Goal: Task Accomplishment & Management: Use online tool/utility

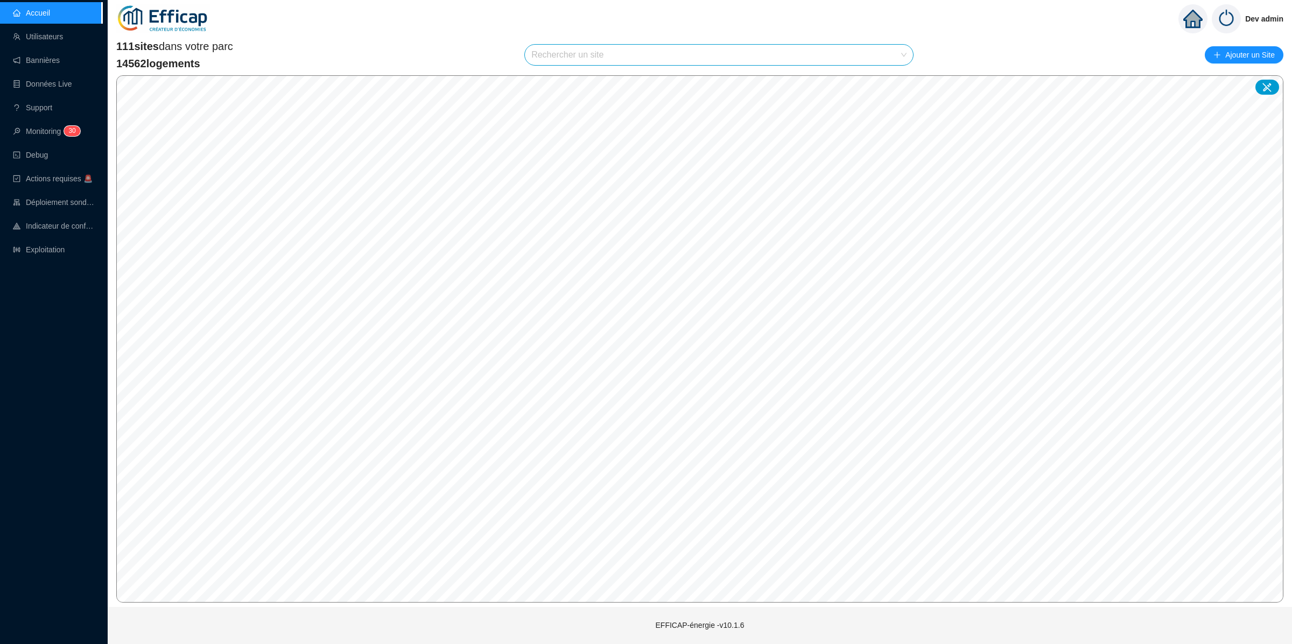
click at [807, 40] on div "111 sites dans votre parc 14562 logements Rechercher un site Ajouter un Site" at bounding box center [699, 55] width 1167 height 32
click at [806, 70] on div "111 sites dans votre parc 14562 logements Rechercher un site Ajouter un Site" at bounding box center [699, 55] width 1167 height 32
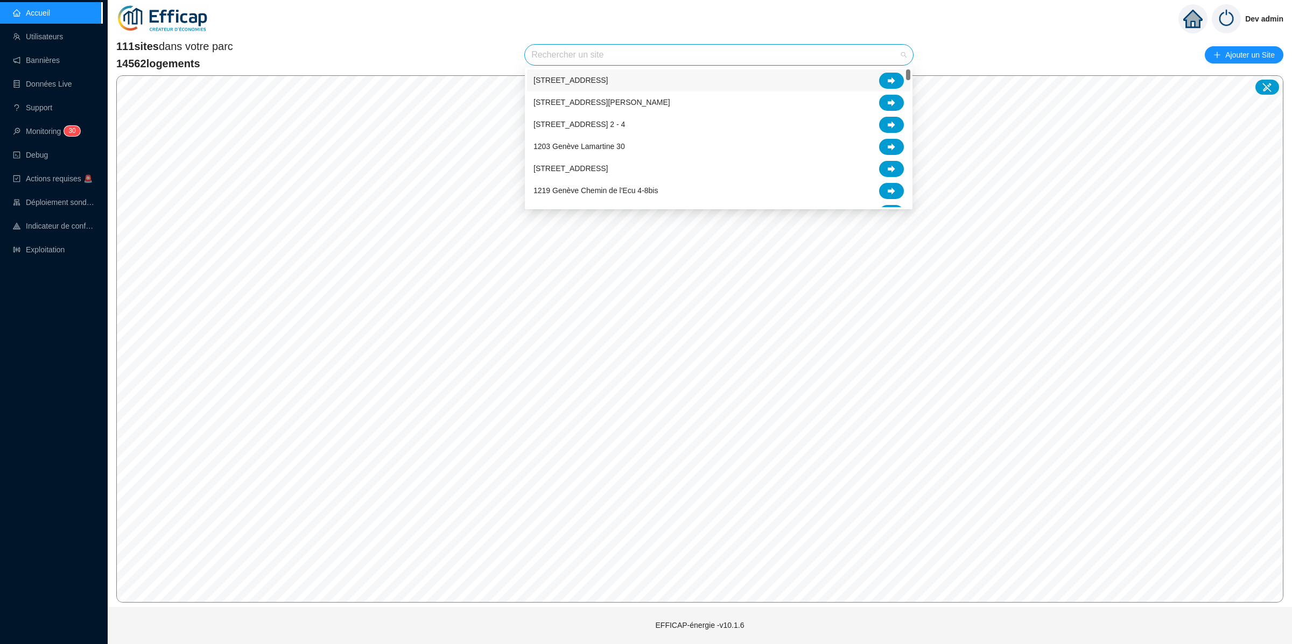
click at [793, 55] on input "search" at bounding box center [713, 55] width 365 height 20
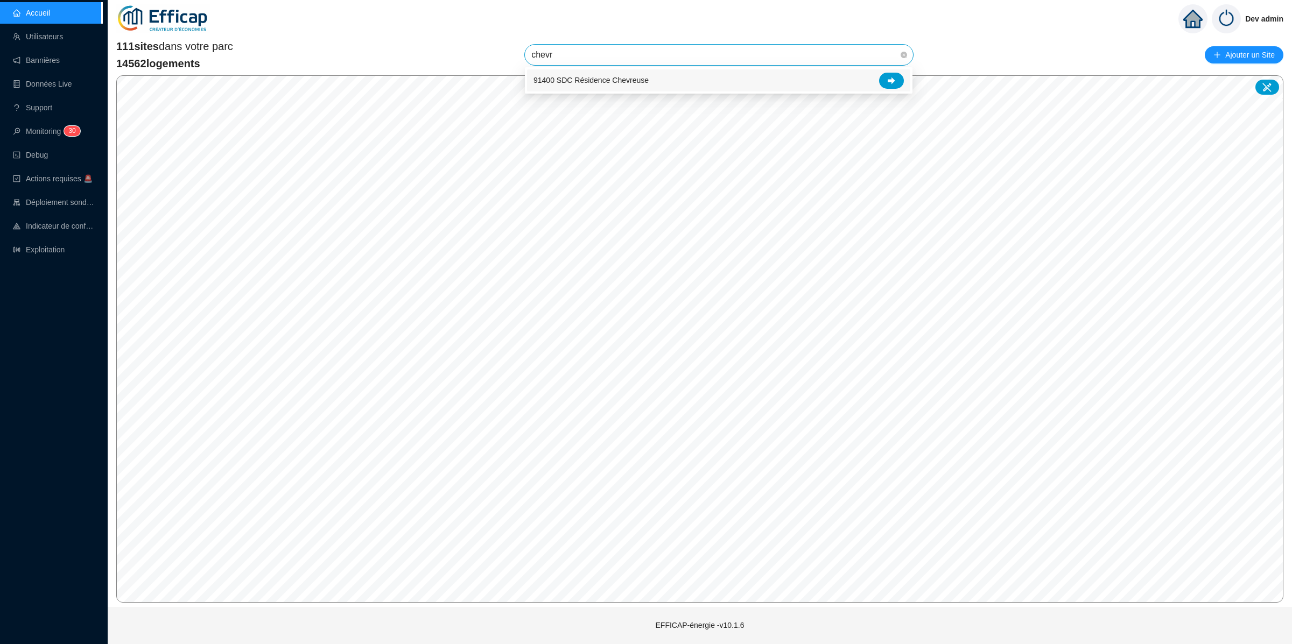
type input "chevre"
click at [888, 85] on div at bounding box center [891, 81] width 25 height 16
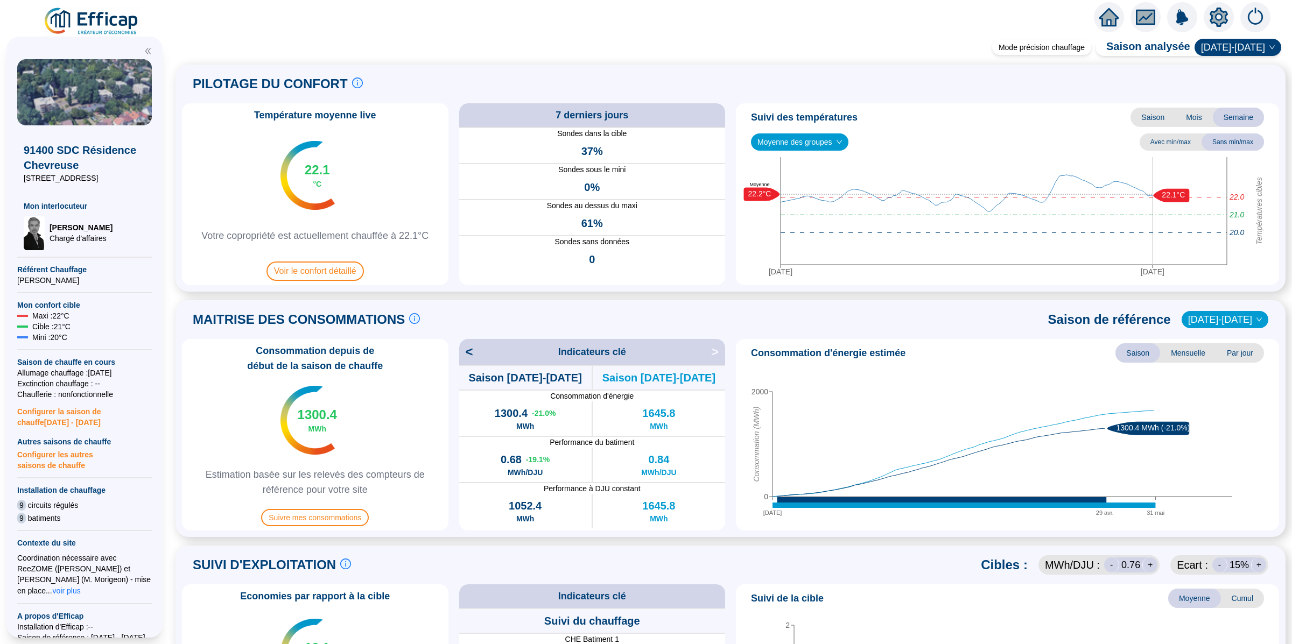
click at [1221, 24] on icon "setting" at bounding box center [1219, 17] width 18 height 19
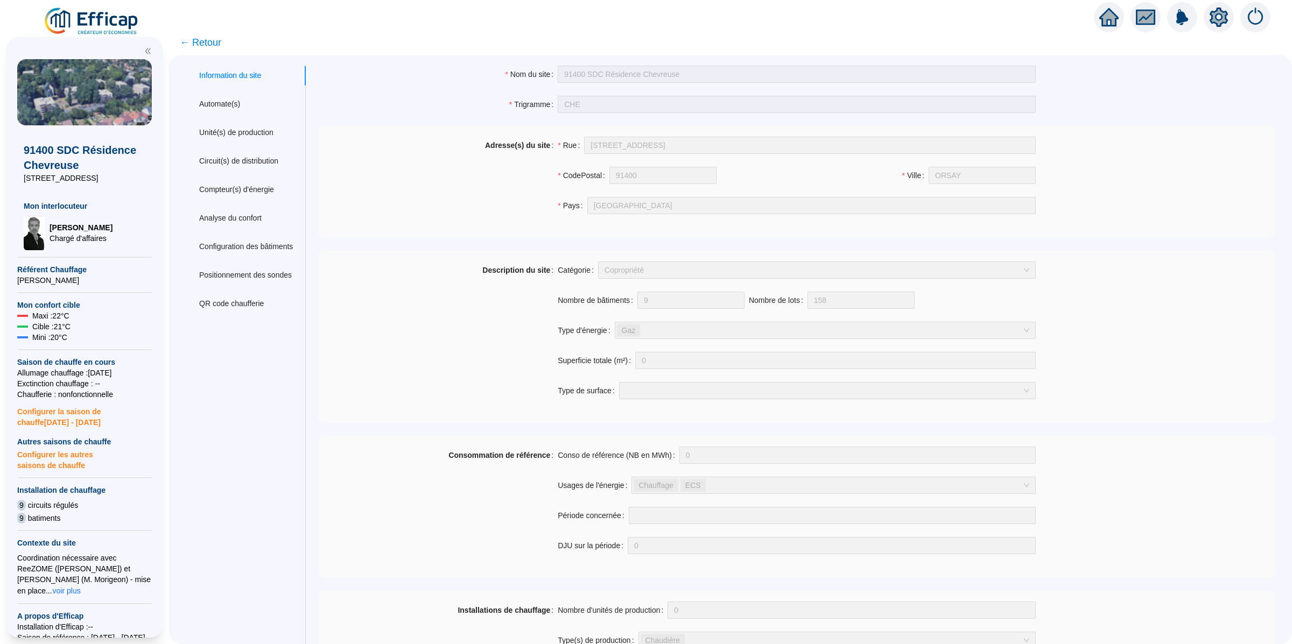
click at [1131, 20] on div at bounding box center [1145, 17] width 30 height 30
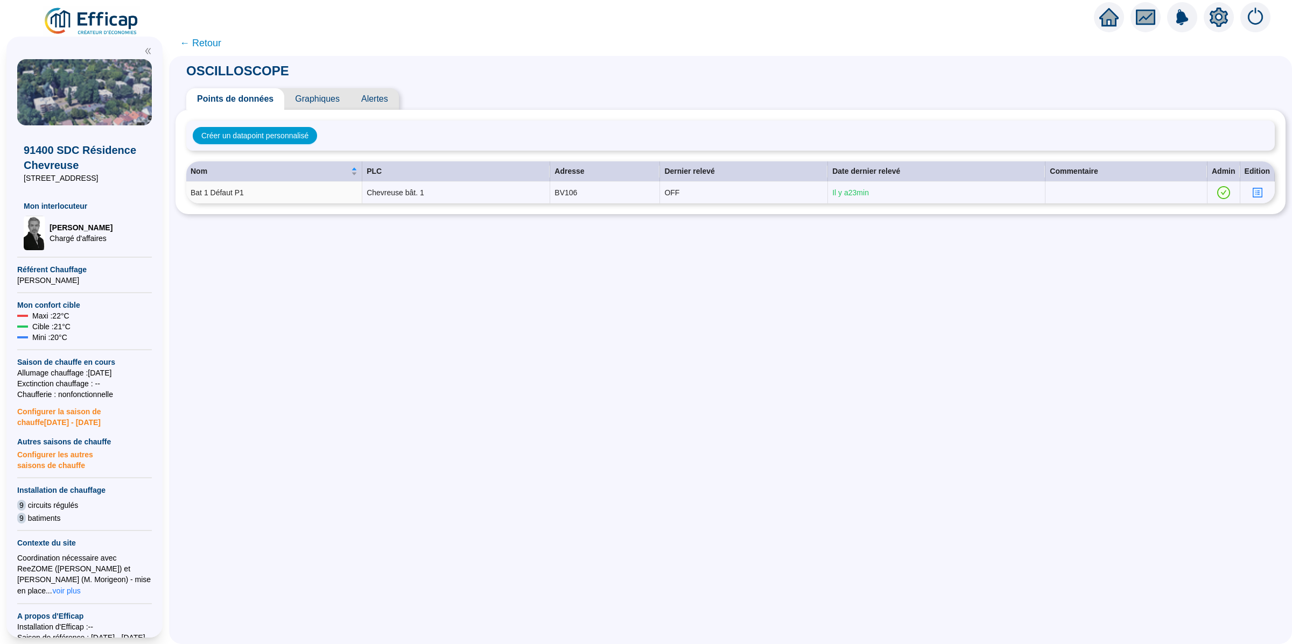
click at [389, 98] on span "Alertes" at bounding box center [374, 99] width 48 height 22
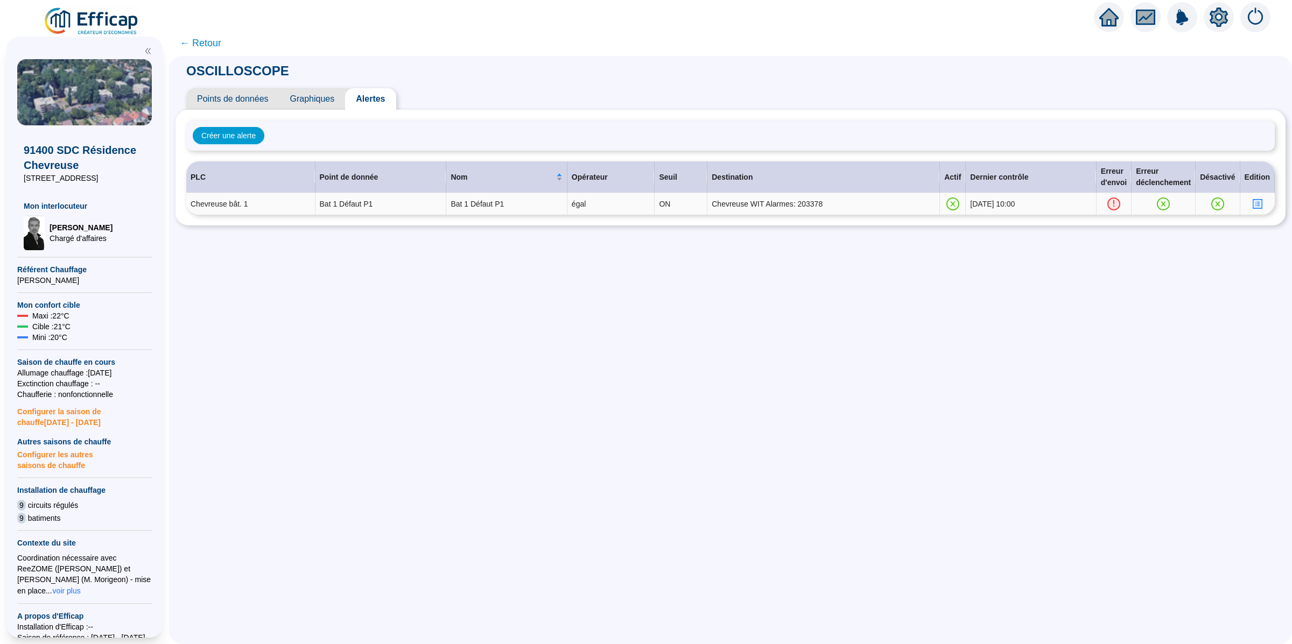
click at [1252, 199] on icon "profile" at bounding box center [1257, 204] width 11 height 11
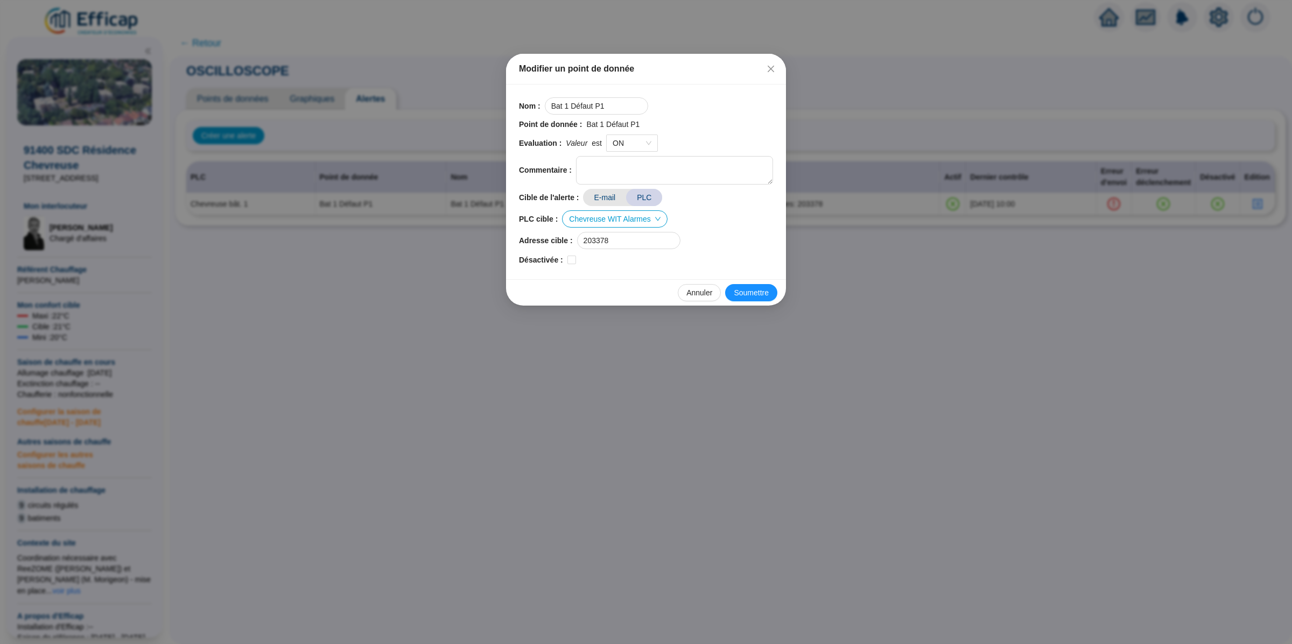
click at [897, 260] on div "Modifier un point de donnée Nom : Bat 1 Défaut P1 Point de donnée : Bat 1 Défau…" at bounding box center [646, 322] width 1292 height 644
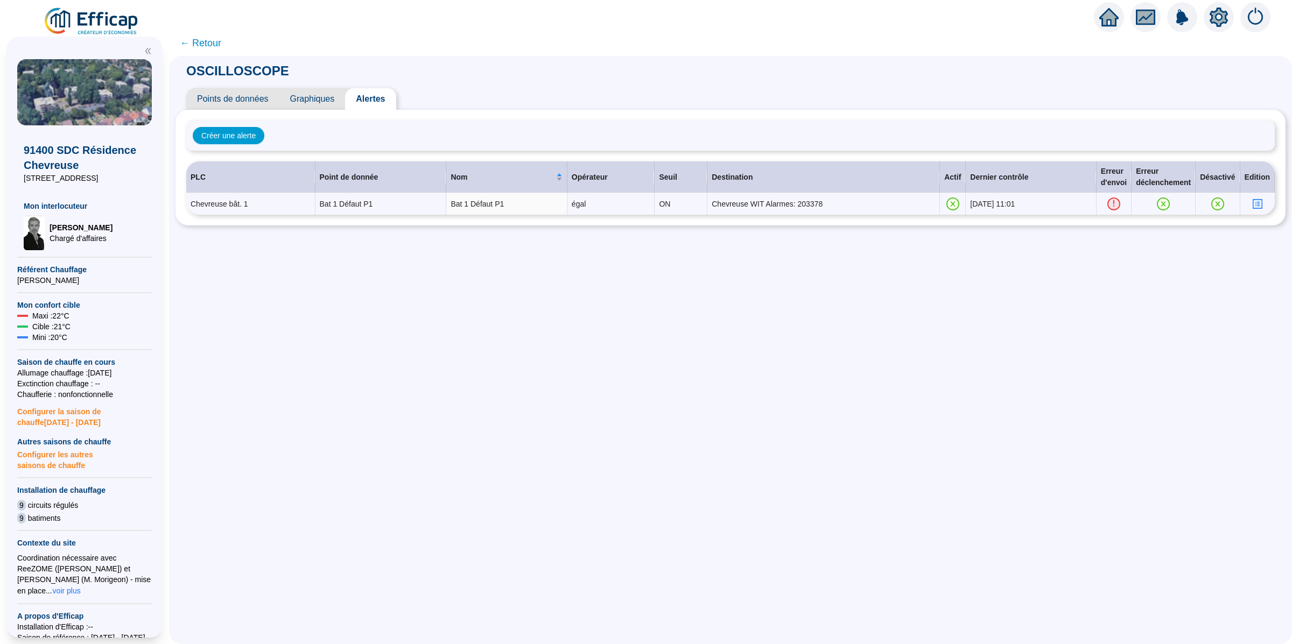
click at [244, 99] on span "Points de données" at bounding box center [232, 99] width 93 height 22
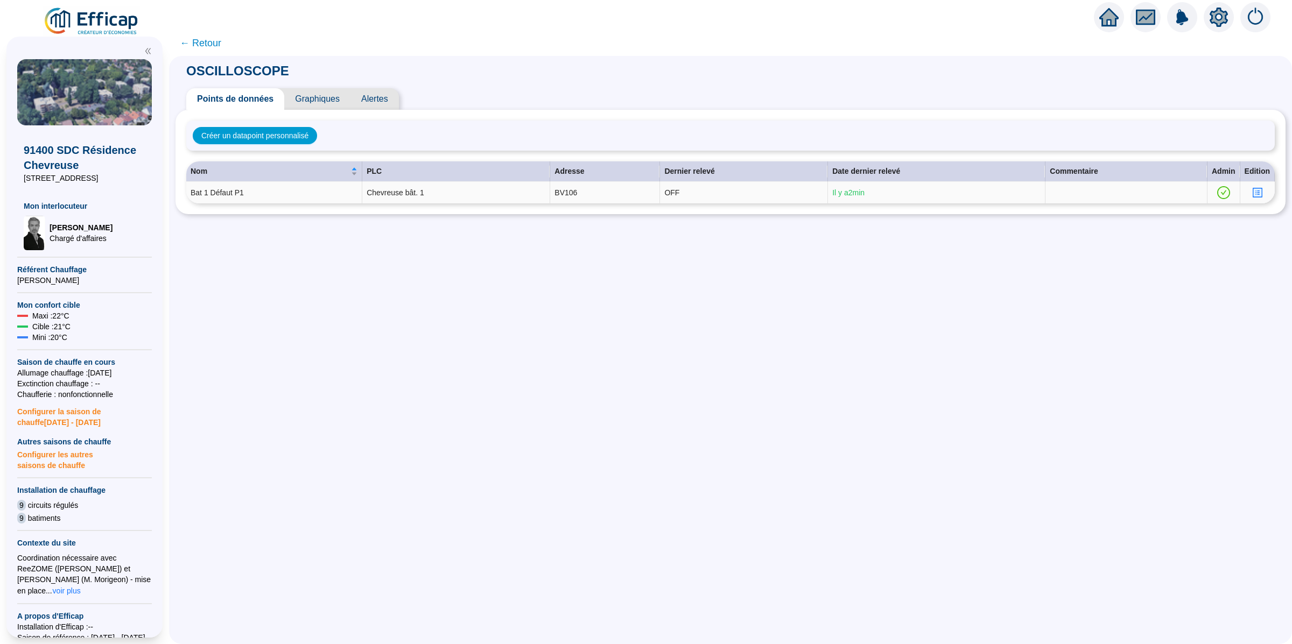
click at [1253, 195] on icon "profile" at bounding box center [1257, 193] width 8 height 8
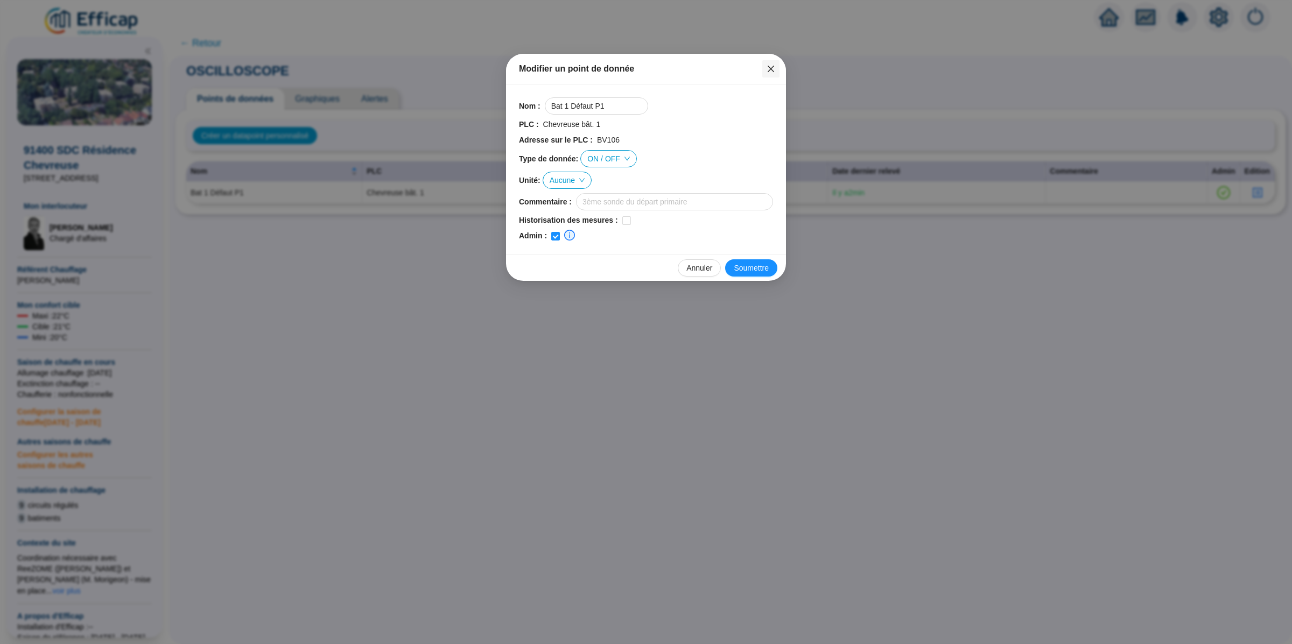
click at [768, 65] on icon "close" at bounding box center [771, 69] width 9 height 9
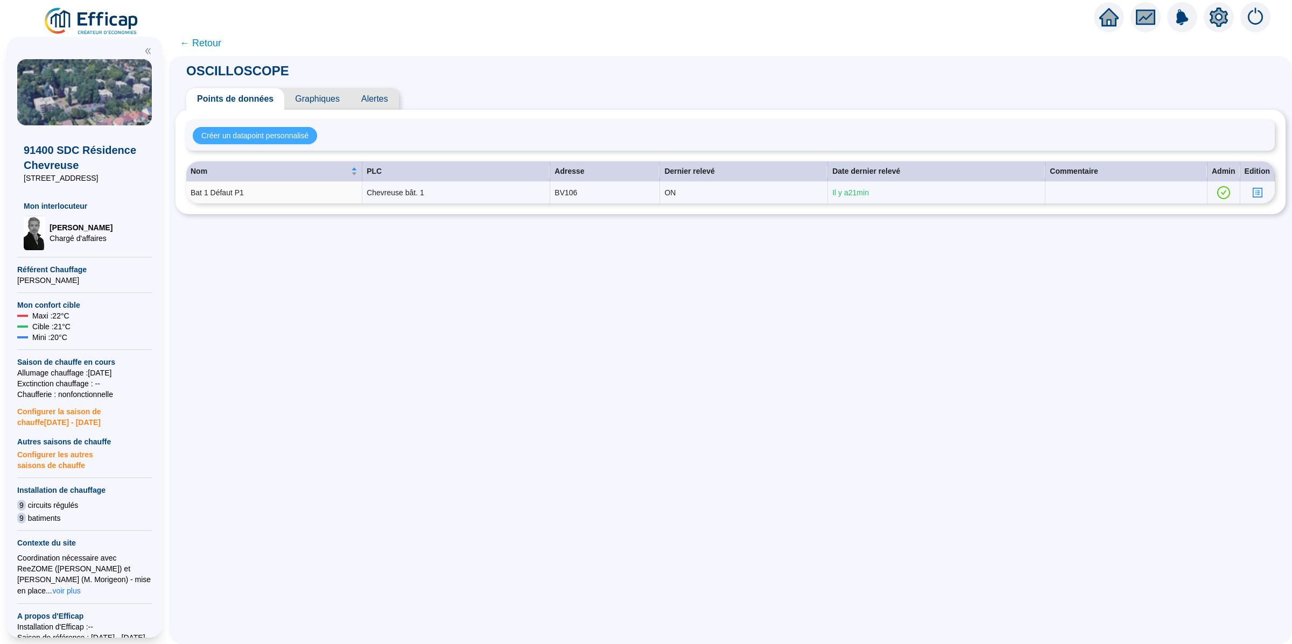
click at [266, 133] on span "Créer un datapoint personnalisé" at bounding box center [254, 135] width 107 height 11
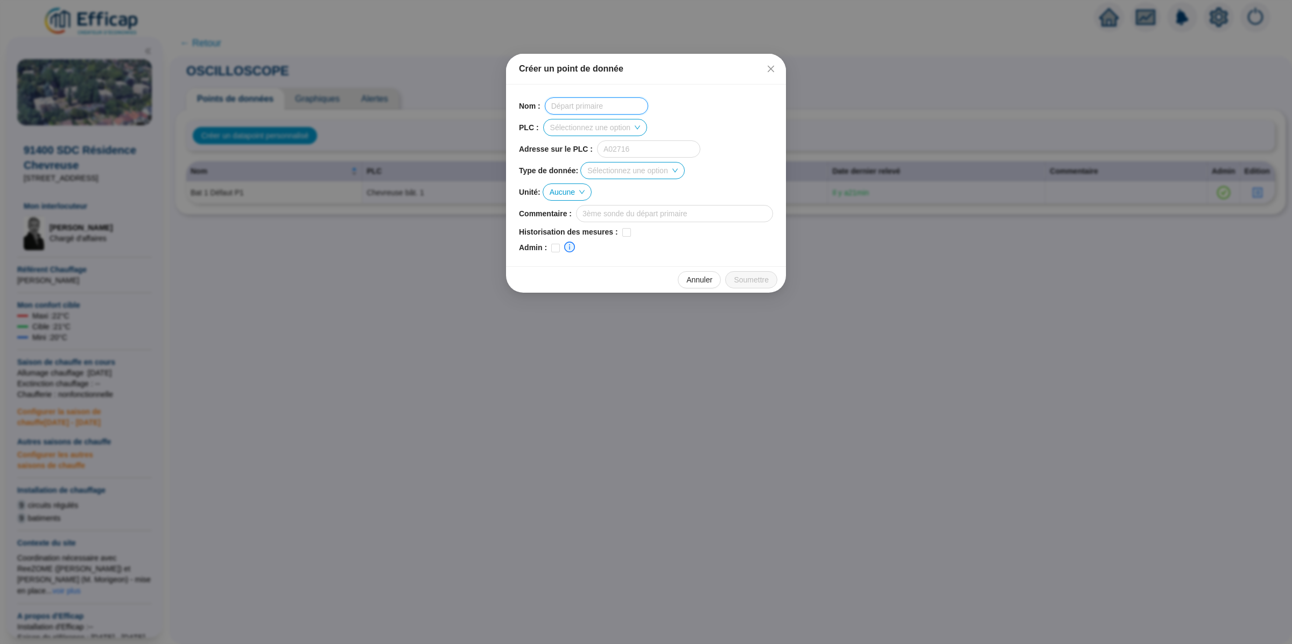
click at [580, 107] on input "text" at bounding box center [596, 105] width 103 height 17
type input "Bat 1 Défaut P2"
click at [597, 131] on input "search" at bounding box center [590, 127] width 80 height 16
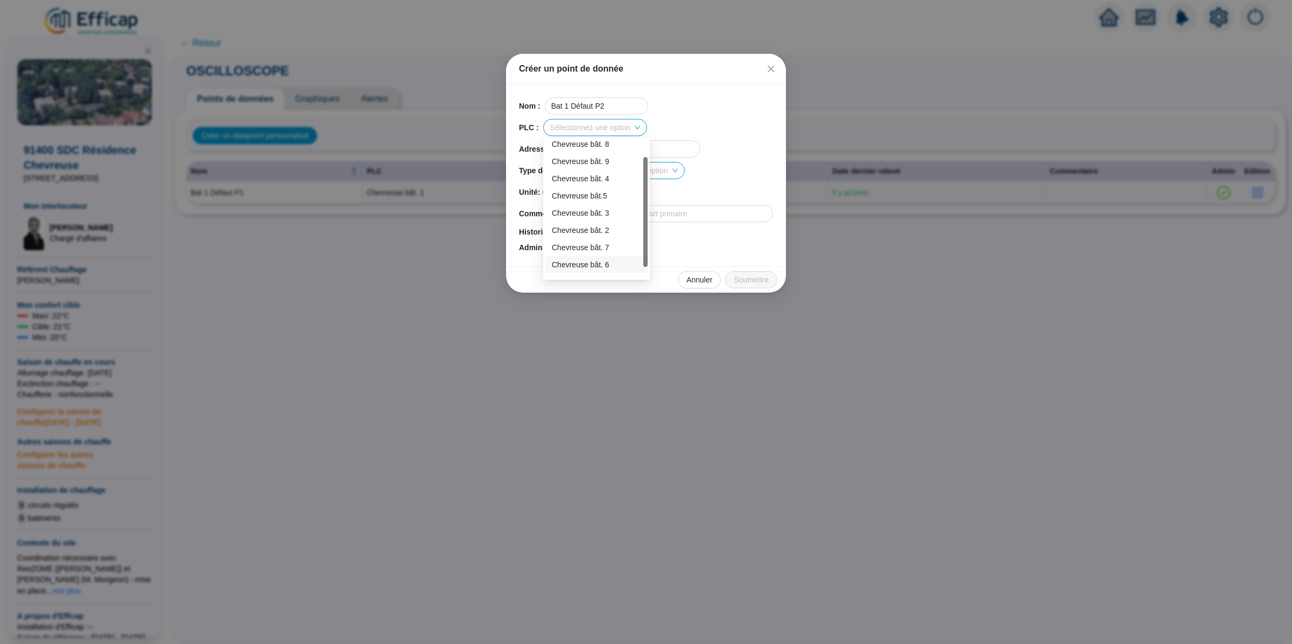
scroll to position [34, 0]
click at [612, 266] on div "Chevreuse bât. 1" at bounding box center [596, 269] width 89 height 11
click at [649, 149] on input "text" at bounding box center [648, 148] width 103 height 17
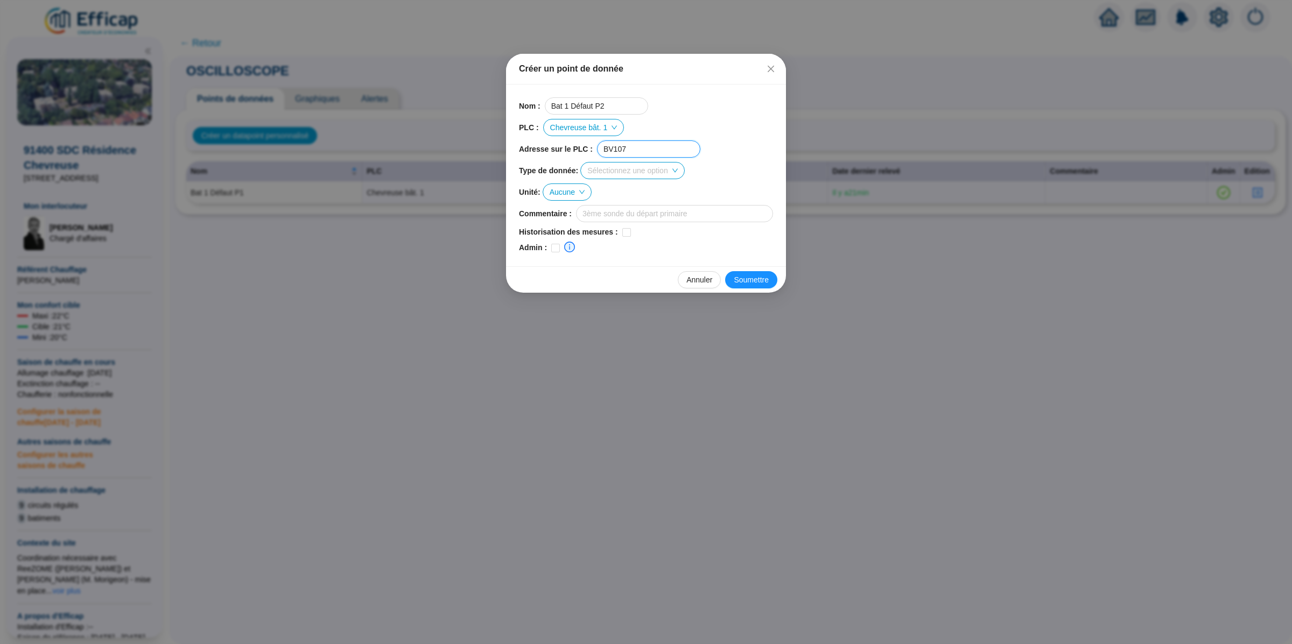
type input "BV107"
click at [628, 159] on div "Nom : Bat 1 Défaut P2 PLC : Chevreuse bât. 1 Adresse sur le PLC : BV107 Type de…" at bounding box center [646, 175] width 254 height 156
click at [643, 170] on input "search" at bounding box center [627, 171] width 80 height 16
click at [642, 222] on div "ON / OFF" at bounding box center [638, 226] width 89 height 11
click at [577, 195] on span "Aucune" at bounding box center [567, 192] width 35 height 16
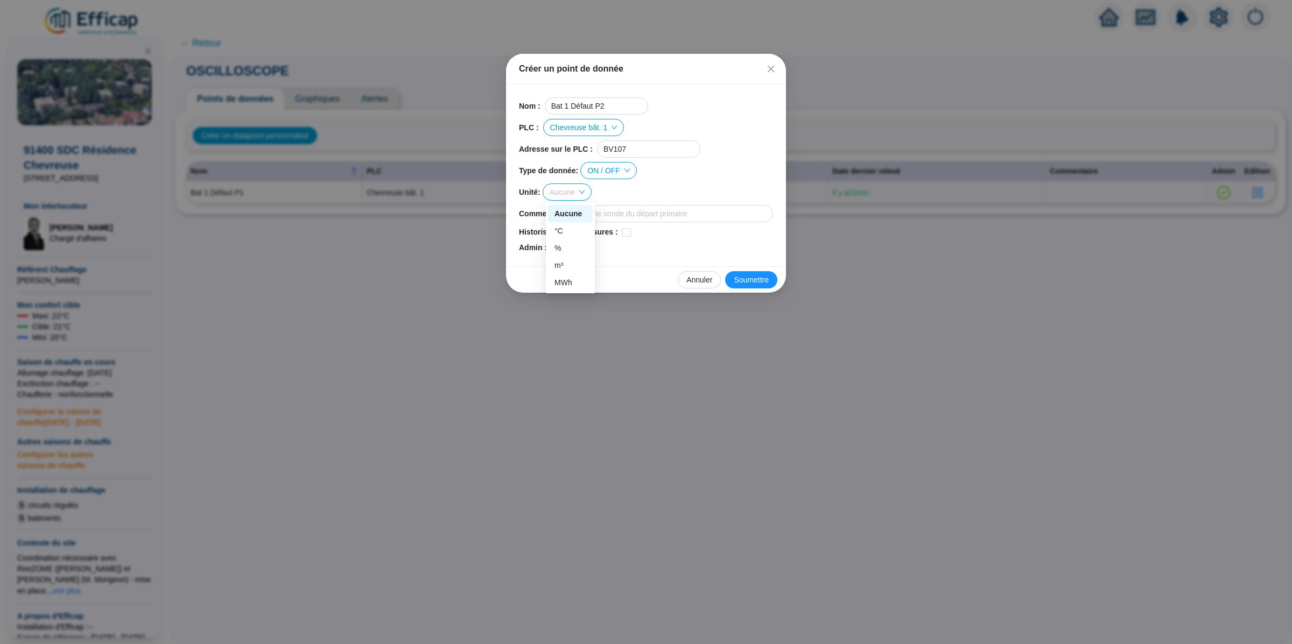
click at [578, 195] on span "Aucune" at bounding box center [567, 192] width 35 height 16
click at [654, 192] on div "Unité : Aucune Aucune" at bounding box center [646, 192] width 254 height 17
click at [553, 250] on input "checkbox" at bounding box center [555, 248] width 9 height 9
checkbox input "true"
click at [743, 278] on span "Soumettre" at bounding box center [751, 280] width 35 height 11
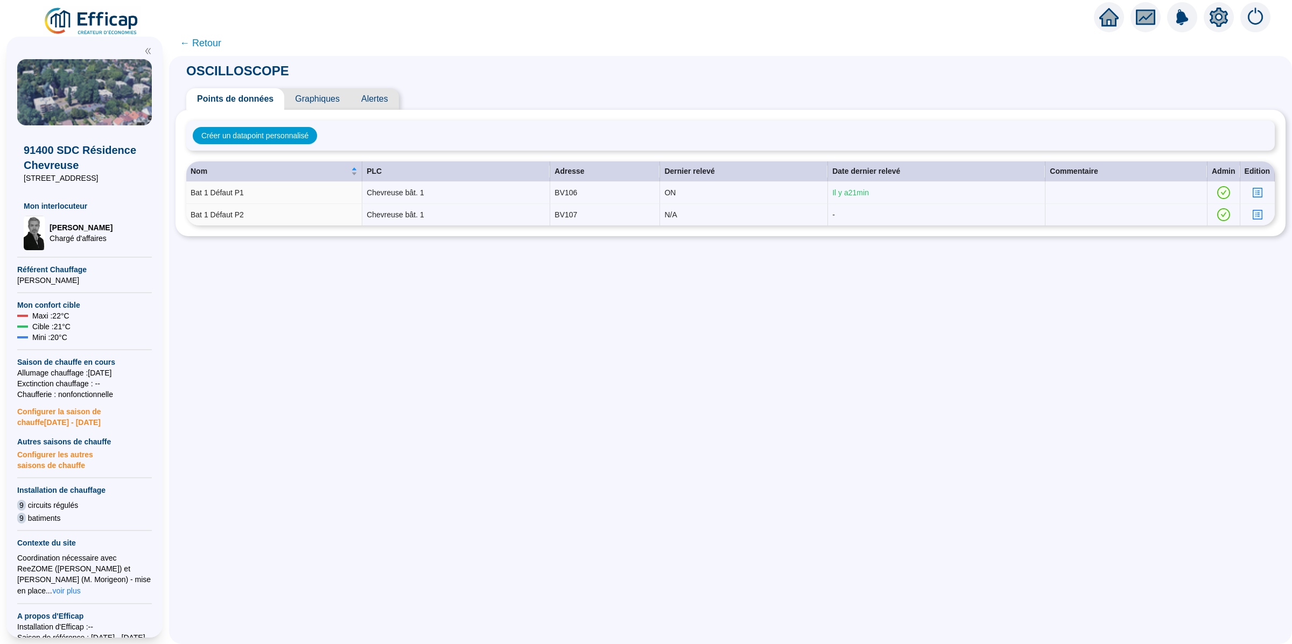
click at [688, 408] on div "OSCILLOSCOPE Points de données Graphiques Alertes Créer un datapoint personnali…" at bounding box center [730, 350] width 1123 height 588
click at [381, 103] on span "Alertes" at bounding box center [374, 99] width 48 height 22
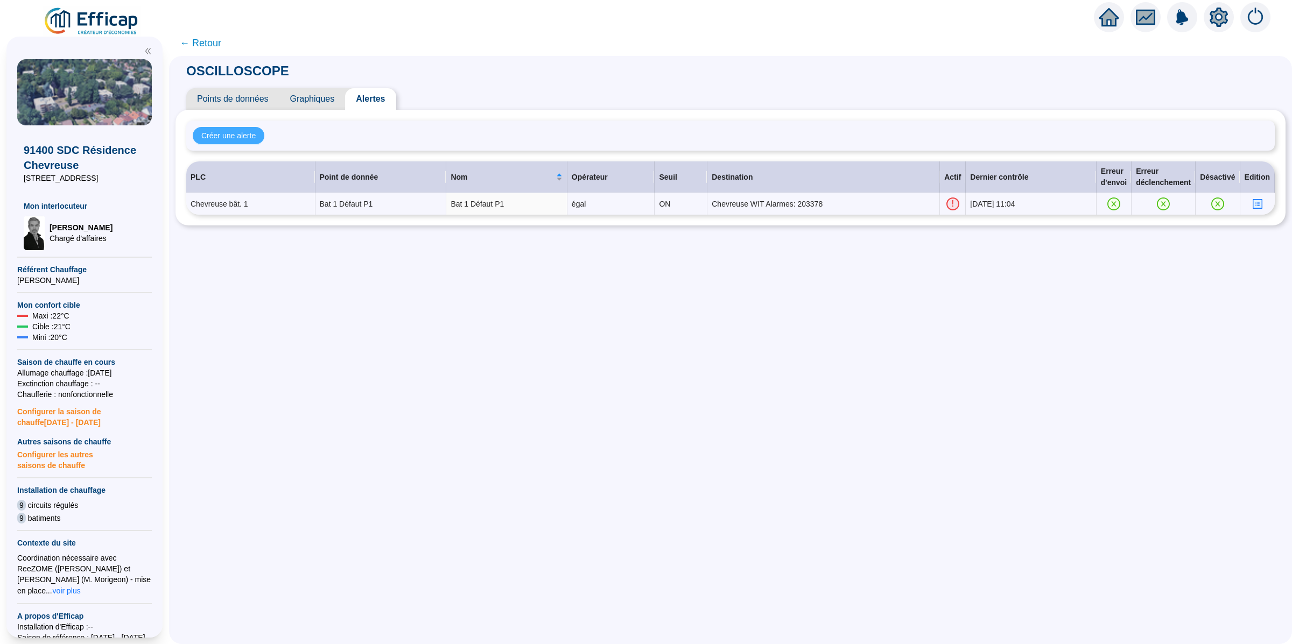
click at [250, 142] on button "Créer une alerte" at bounding box center [229, 135] width 72 height 17
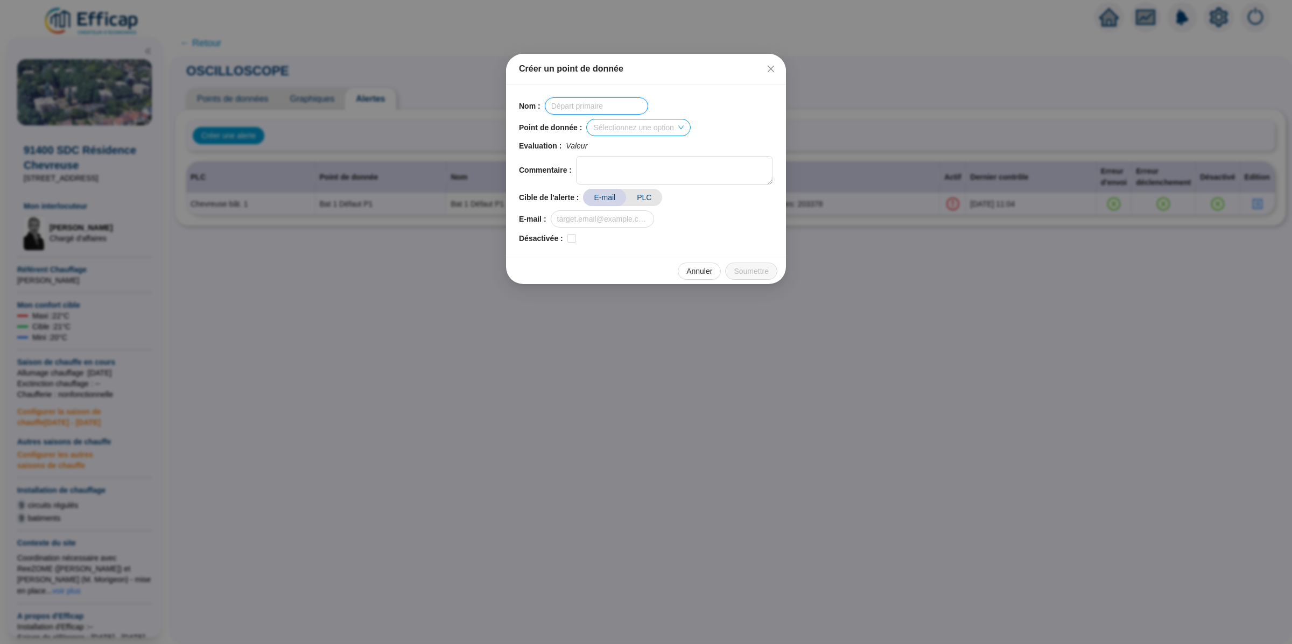
click at [617, 112] on input "text" at bounding box center [596, 105] width 103 height 17
type input "Bat 1 Défaut P2"
click at [673, 132] on input "search" at bounding box center [633, 127] width 80 height 16
click at [665, 152] on div "Bat 1 Défaut P1" at bounding box center [641, 148] width 89 height 11
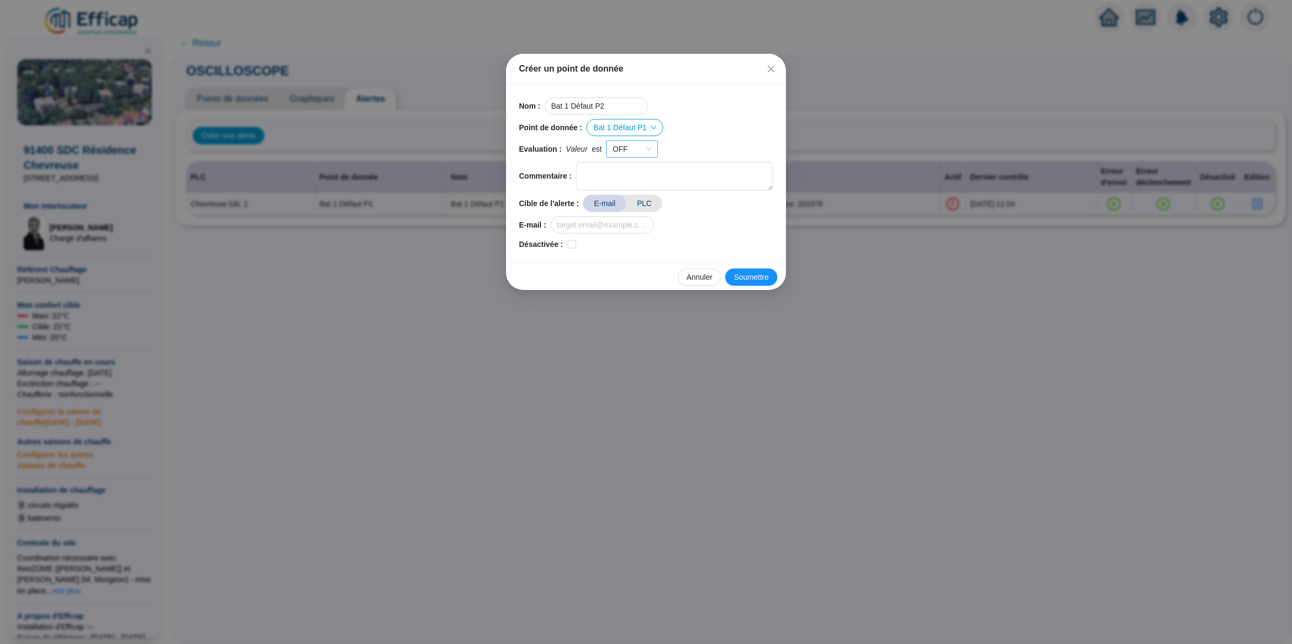
click at [635, 151] on span "OFF" at bounding box center [632, 149] width 39 height 16
click at [645, 149] on span "OFF" at bounding box center [632, 149] width 39 height 16
click at [639, 170] on div "ON" at bounding box center [633, 171] width 34 height 11
click at [643, 209] on span "PLC" at bounding box center [644, 203] width 36 height 17
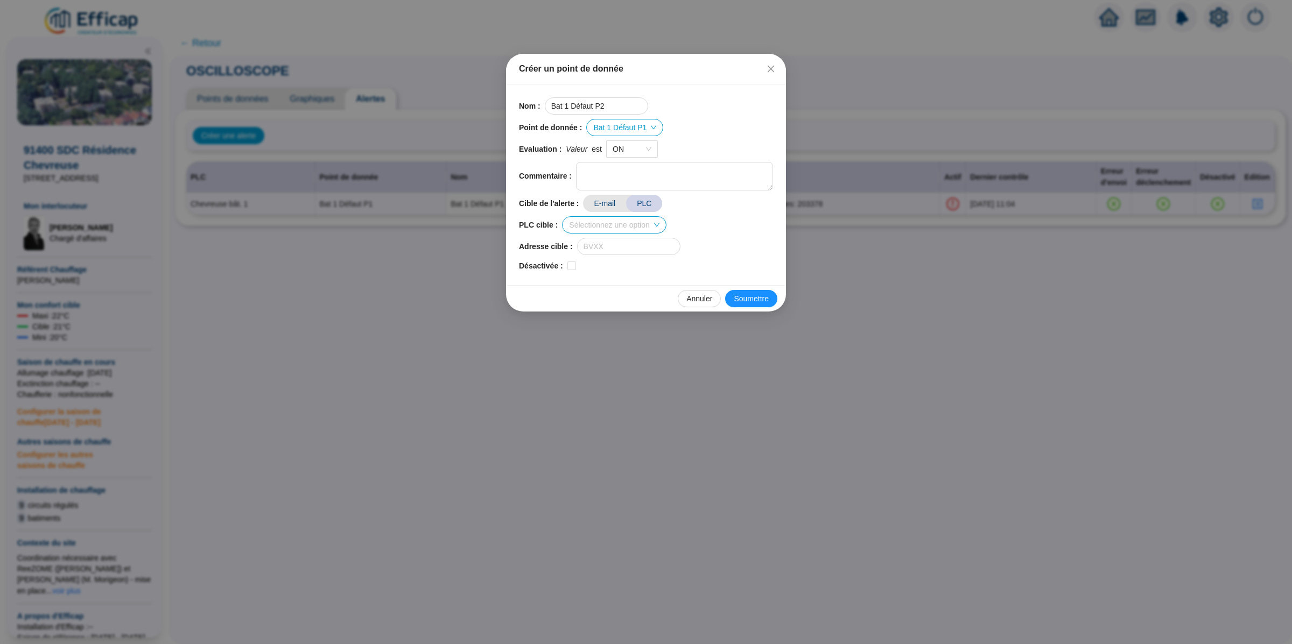
click at [626, 226] on input "search" at bounding box center [609, 225] width 80 height 16
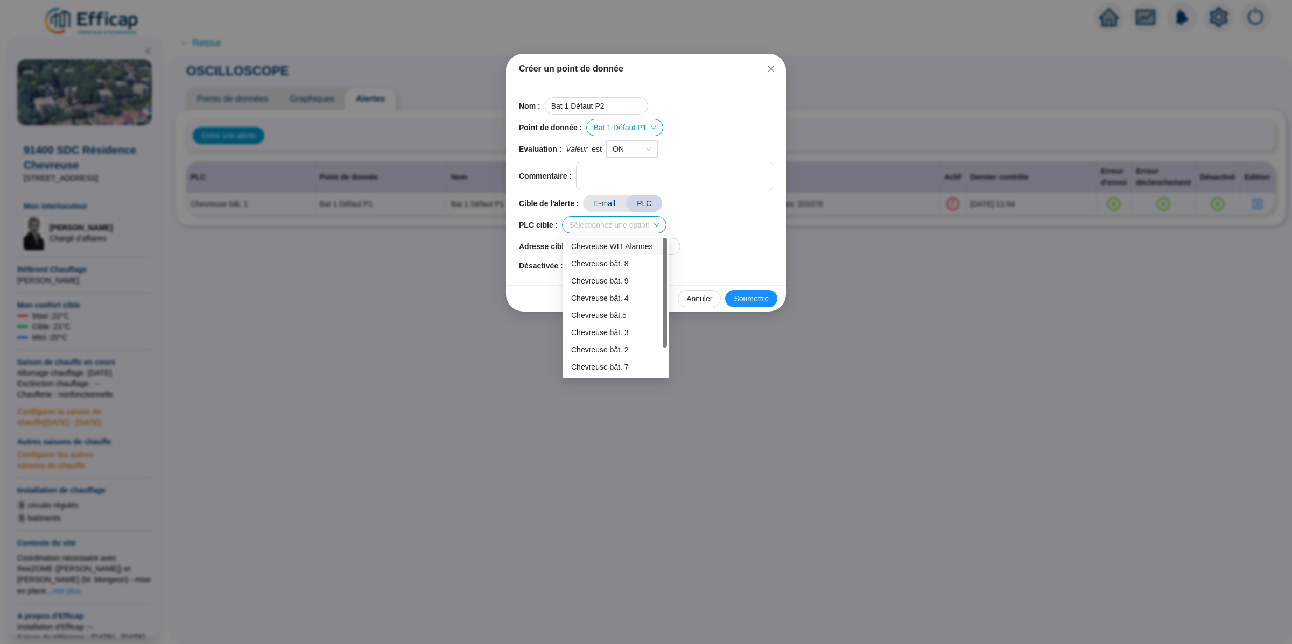
click at [627, 251] on div "Chevreuse WIT Alarmes" at bounding box center [615, 246] width 89 height 11
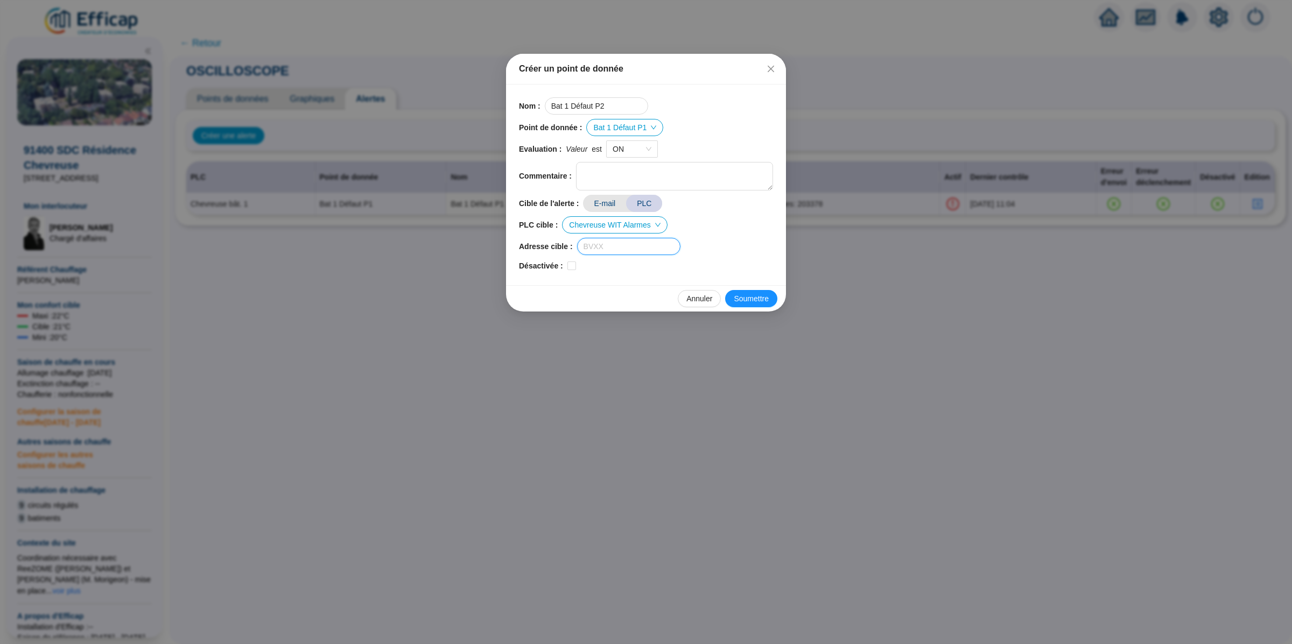
click at [639, 250] on input "text" at bounding box center [628, 246] width 103 height 17
paste input "204531"
type input "204531"
click at [743, 301] on span "Soumettre" at bounding box center [751, 298] width 35 height 11
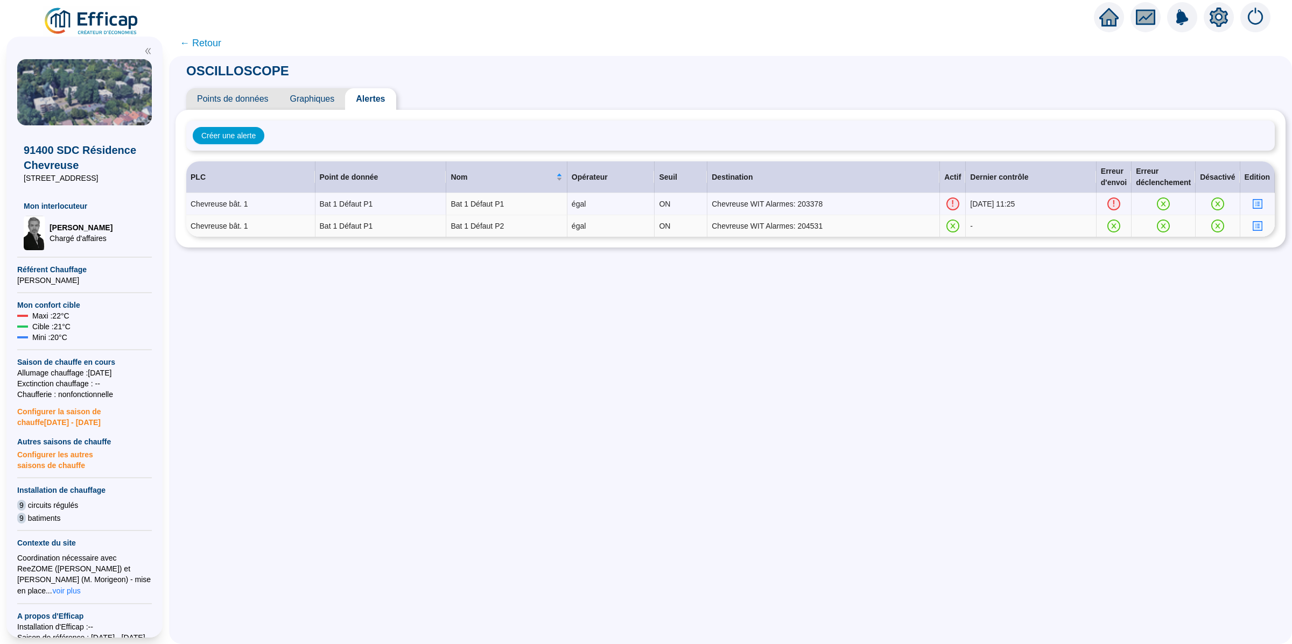
click at [1255, 224] on icon "profile" at bounding box center [1257, 226] width 4 height 4
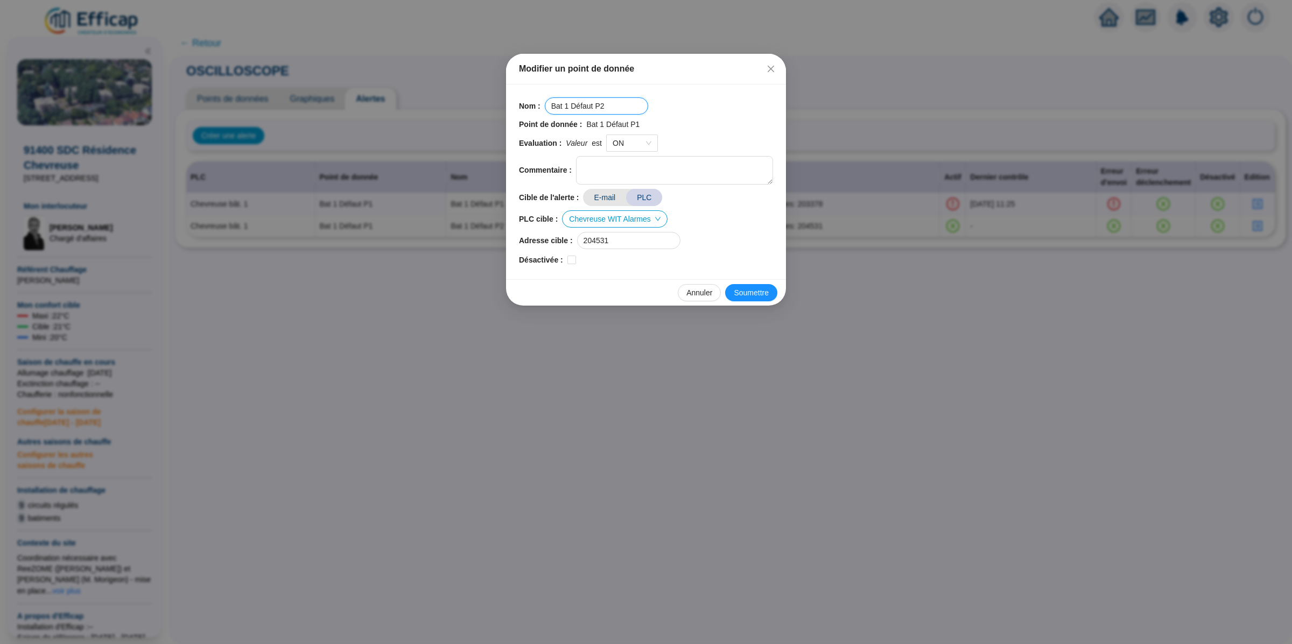
click at [614, 114] on input "Bat 1 Défaut P2" at bounding box center [596, 105] width 103 height 17
click at [622, 123] on span "Bat 1 Défaut P1" at bounding box center [612, 124] width 53 height 11
click at [697, 289] on span "Annuler" at bounding box center [699, 292] width 26 height 11
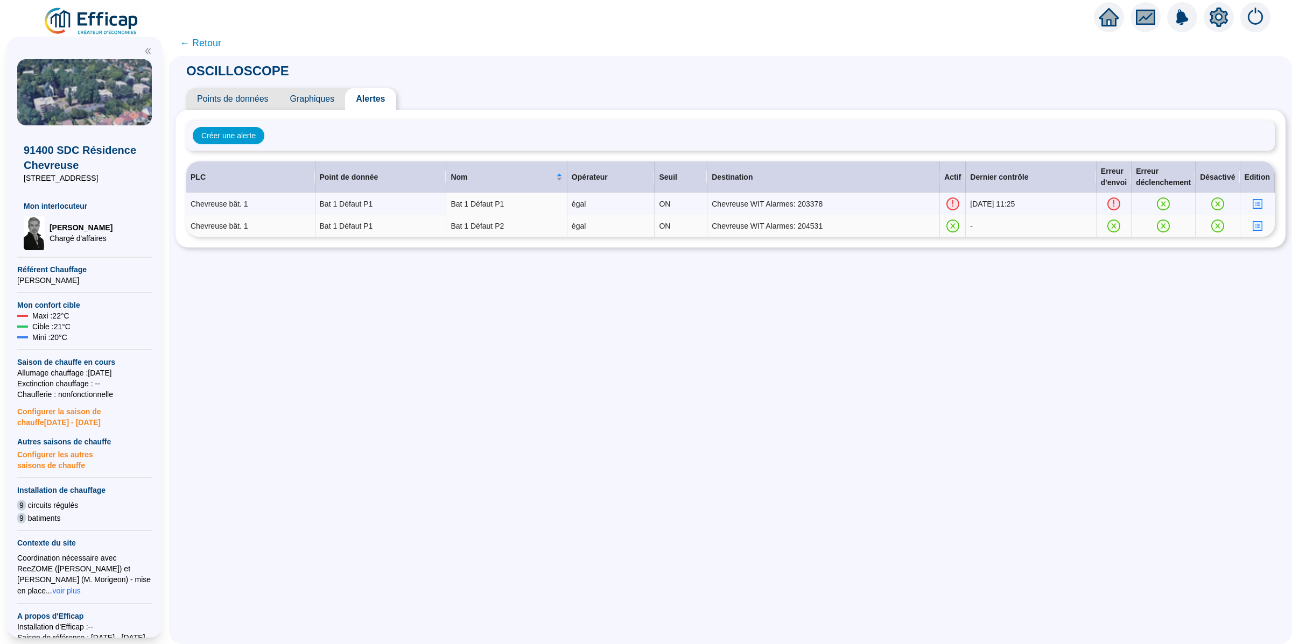
click at [1255, 226] on icon "profile" at bounding box center [1257, 226] width 4 height 4
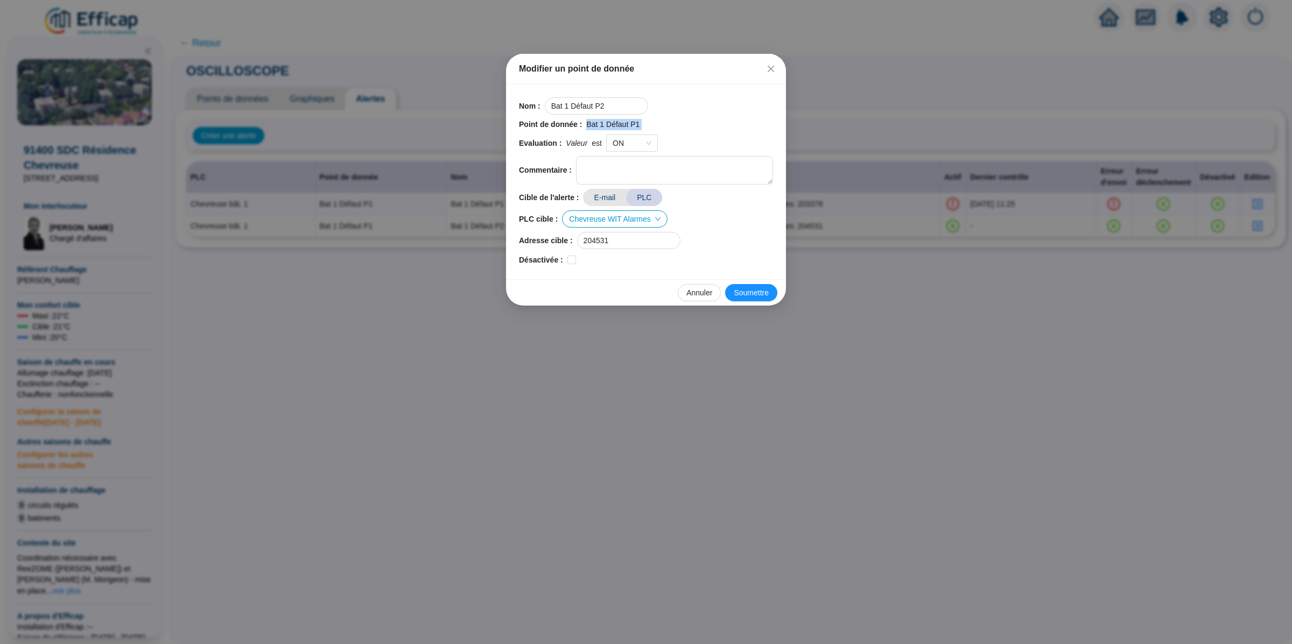
click at [898, 385] on div "Modifier un point de donnée Nom : Bat 1 Défaut P2 Point de donnée : Bat 1 Défau…" at bounding box center [646, 322] width 1292 height 644
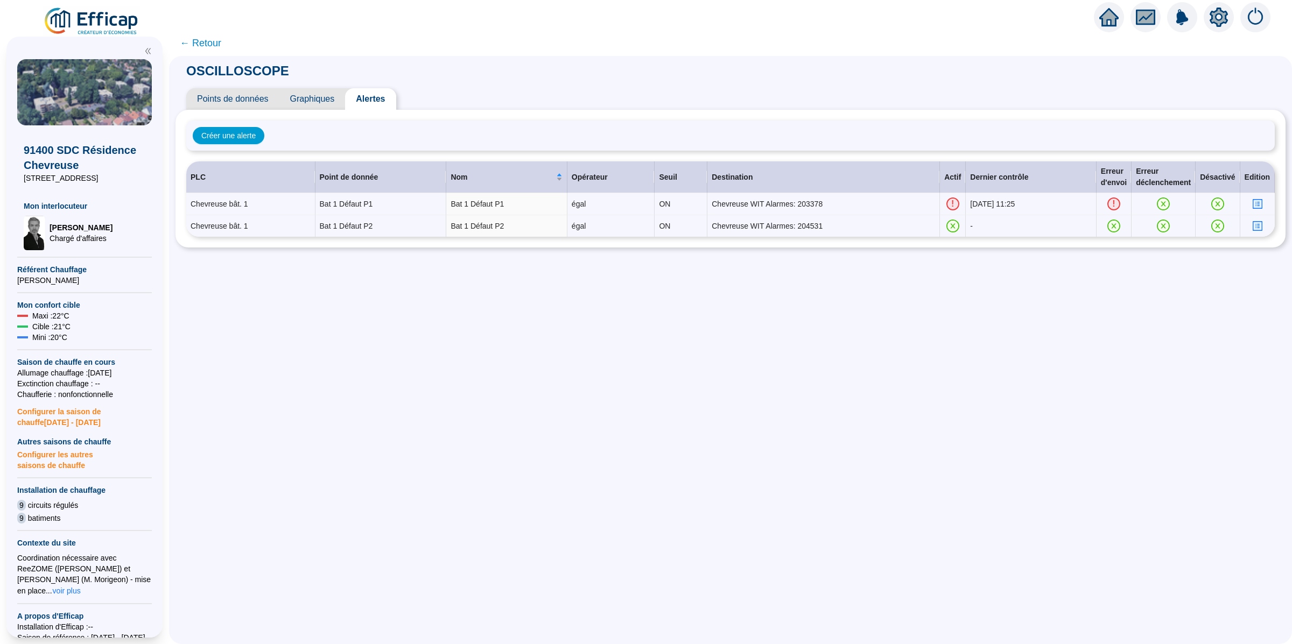
click at [240, 107] on span "Points de données" at bounding box center [232, 99] width 93 height 22
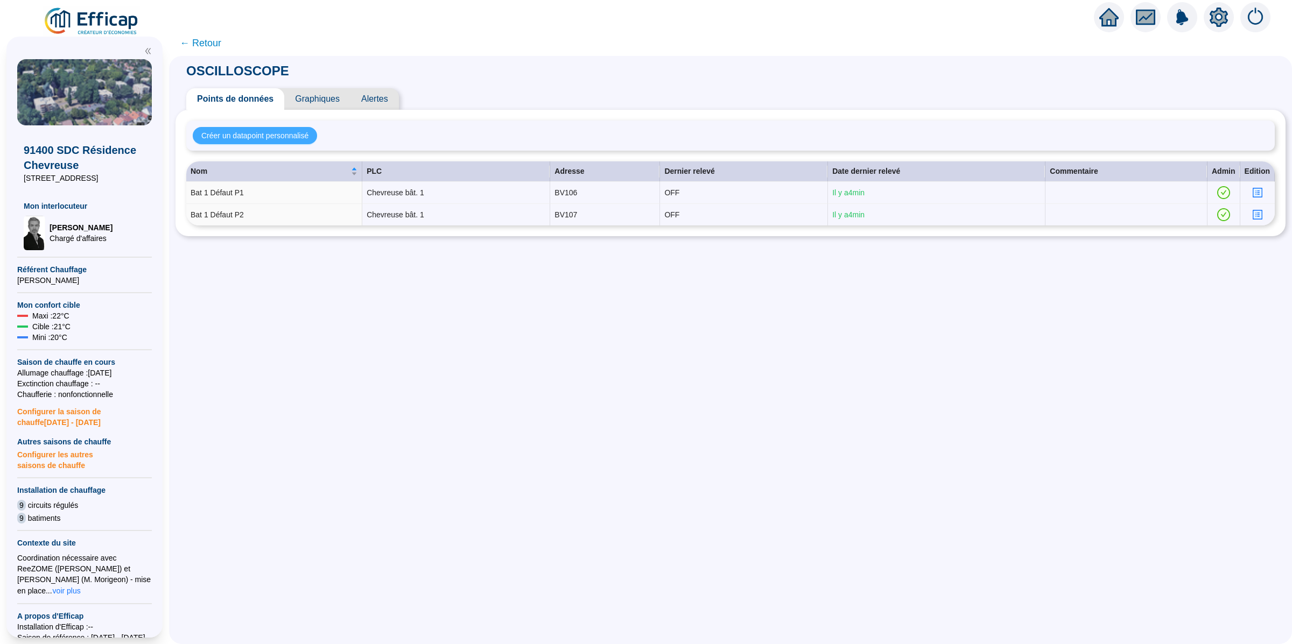
click at [298, 137] on span "Créer un datapoint personnalisé" at bounding box center [254, 135] width 107 height 11
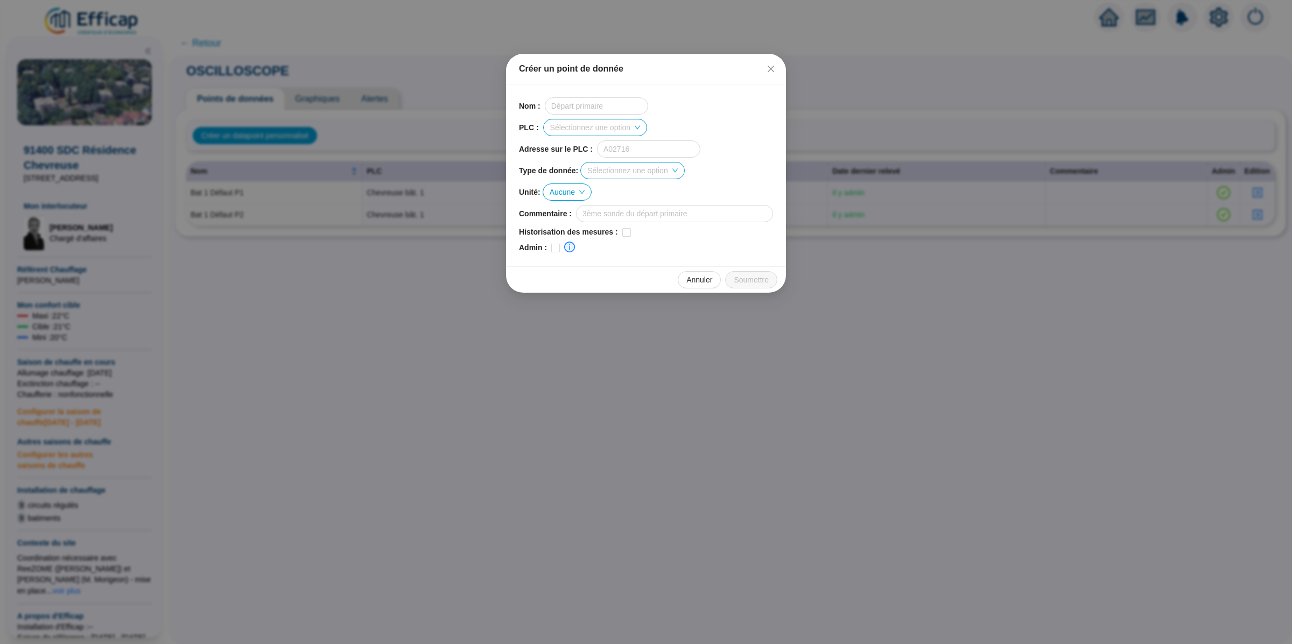
click at [567, 117] on div "Nom : PLC : Sélectionnez une option Adresse sur le PLC : Type de donnée : Sélec…" at bounding box center [646, 175] width 254 height 156
click at [587, 107] on input "text" at bounding box center [596, 105] width 103 height 17
click at [634, 129] on span at bounding box center [595, 127] width 90 height 16
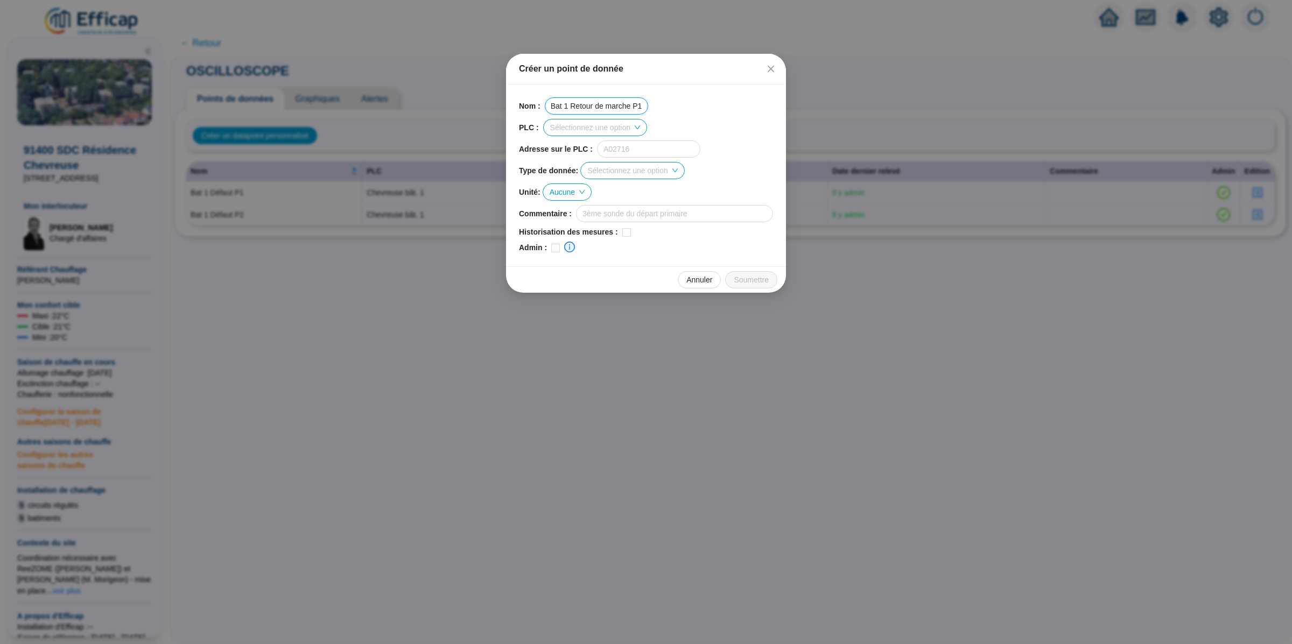
type input "Bat 1 Retour de marche P1"
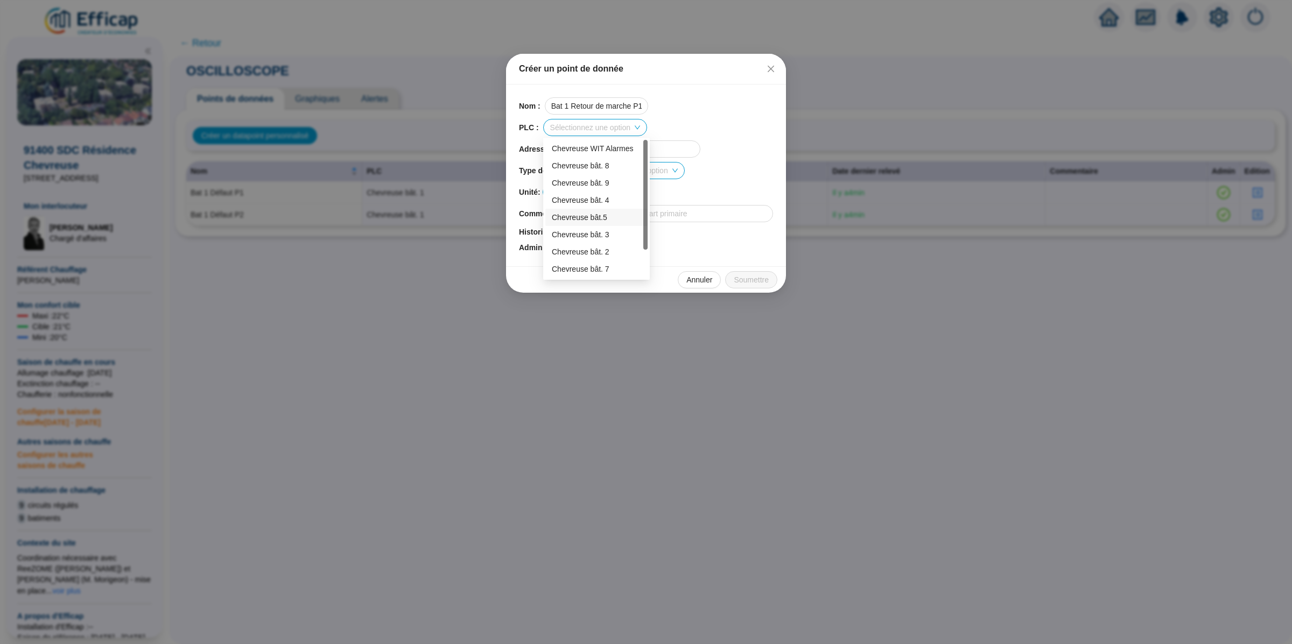
scroll to position [34, 0]
click at [613, 266] on div "Chevreuse bât. 1" at bounding box center [596, 269] width 89 height 11
drag, startPoint x: 698, startPoint y: 128, endPoint x: 681, endPoint y: 138, distance: 19.1
click at [696, 129] on div "PLC : Chevreuse bât. 1" at bounding box center [646, 127] width 254 height 17
click at [660, 151] on input "text" at bounding box center [648, 148] width 103 height 17
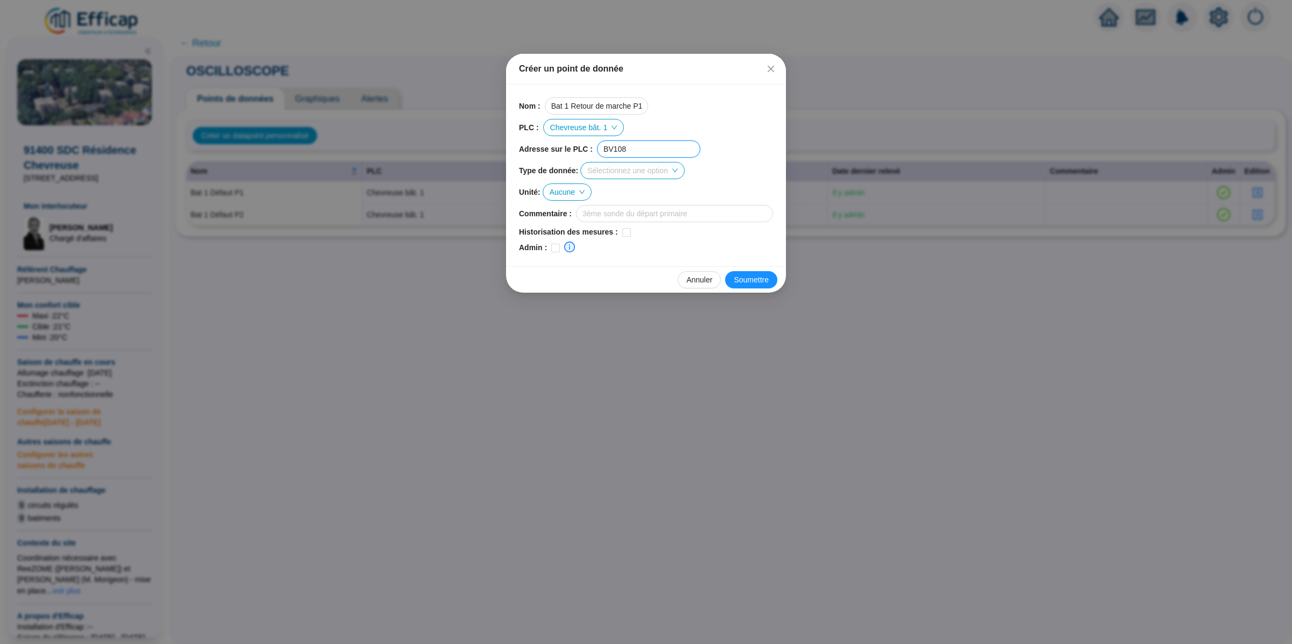
type input "BV108"
click at [621, 174] on input "search" at bounding box center [627, 171] width 80 height 16
click at [623, 226] on div "ON / OFF" at bounding box center [638, 226] width 89 height 11
drag, startPoint x: 549, startPoint y: 250, endPoint x: 555, endPoint y: 249, distance: 7.1
click at [551, 249] on div "Admin : Si cette option est activée, ce datapoint sera visible uniquement par l…" at bounding box center [646, 247] width 254 height 11
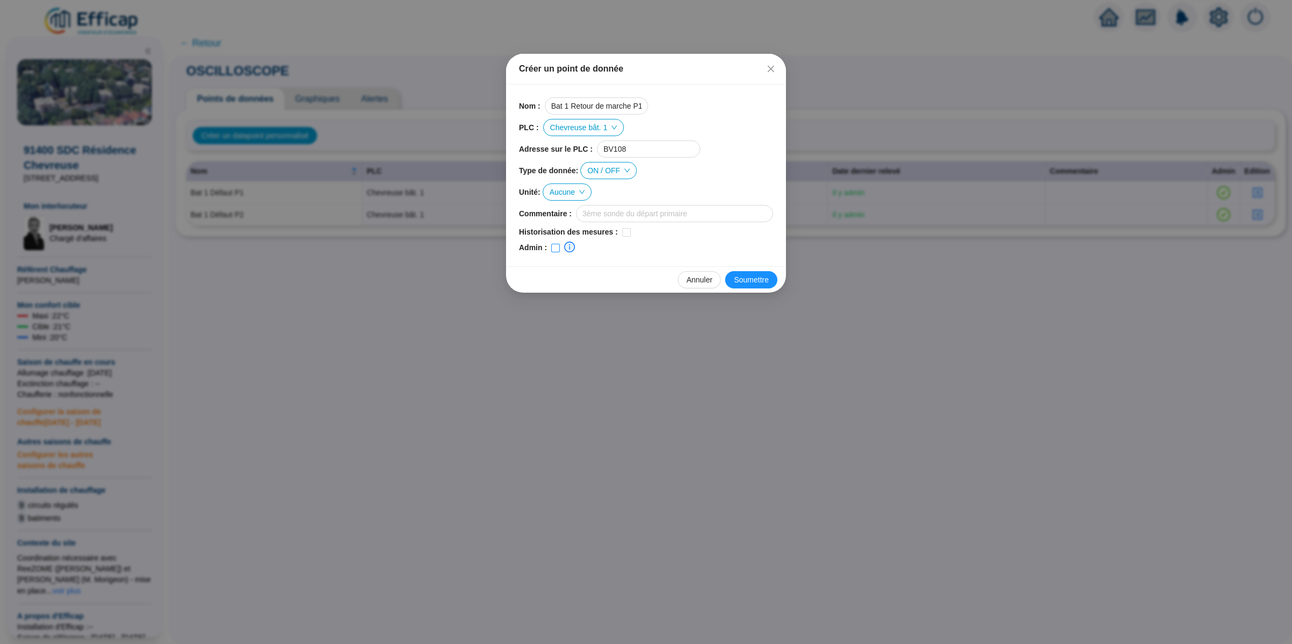
click at [558, 248] on input "checkbox" at bounding box center [555, 248] width 9 height 9
checkbox input "true"
click at [757, 283] on span "Soumettre" at bounding box center [751, 280] width 35 height 11
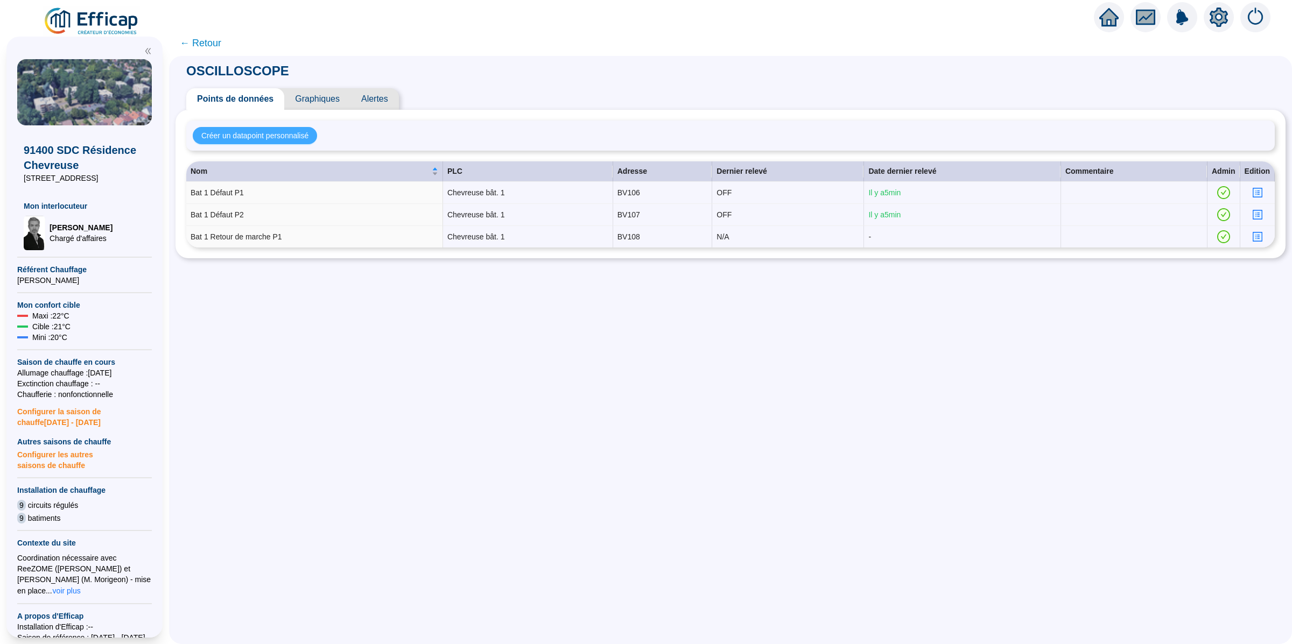
click at [282, 134] on span "Créer un datapoint personnalisé" at bounding box center [254, 135] width 107 height 11
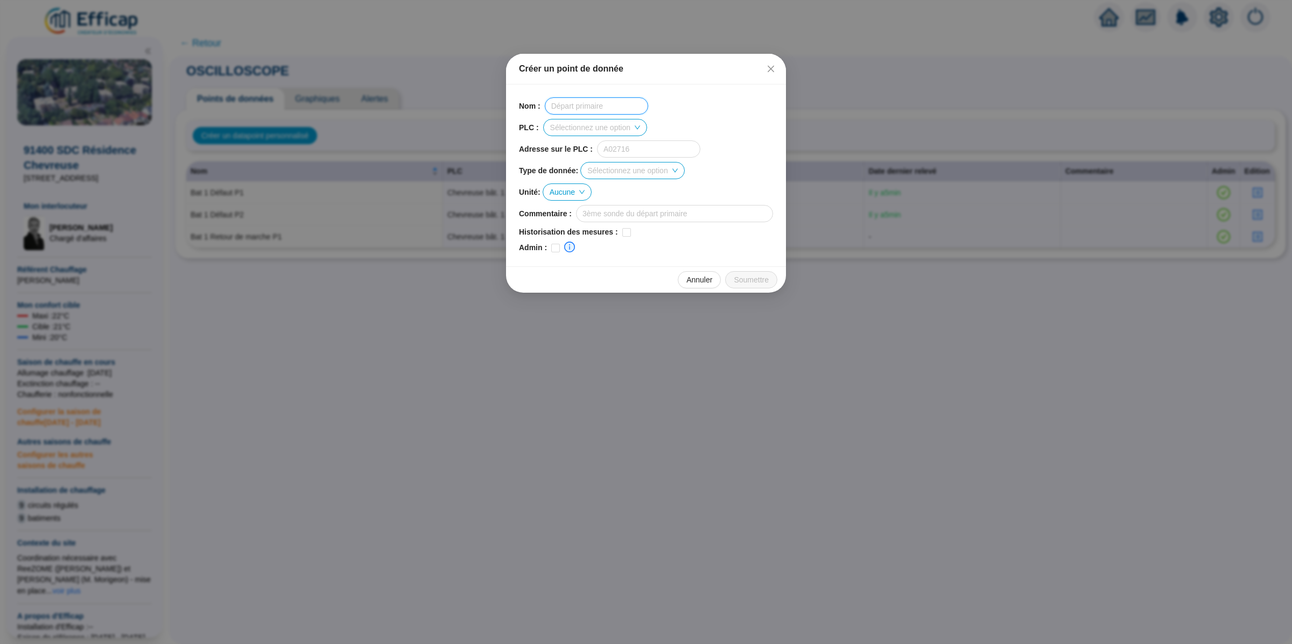
click at [560, 110] on input "text" at bounding box center [596, 105] width 103 height 17
type input "Bat 1 Retour de marche P2"
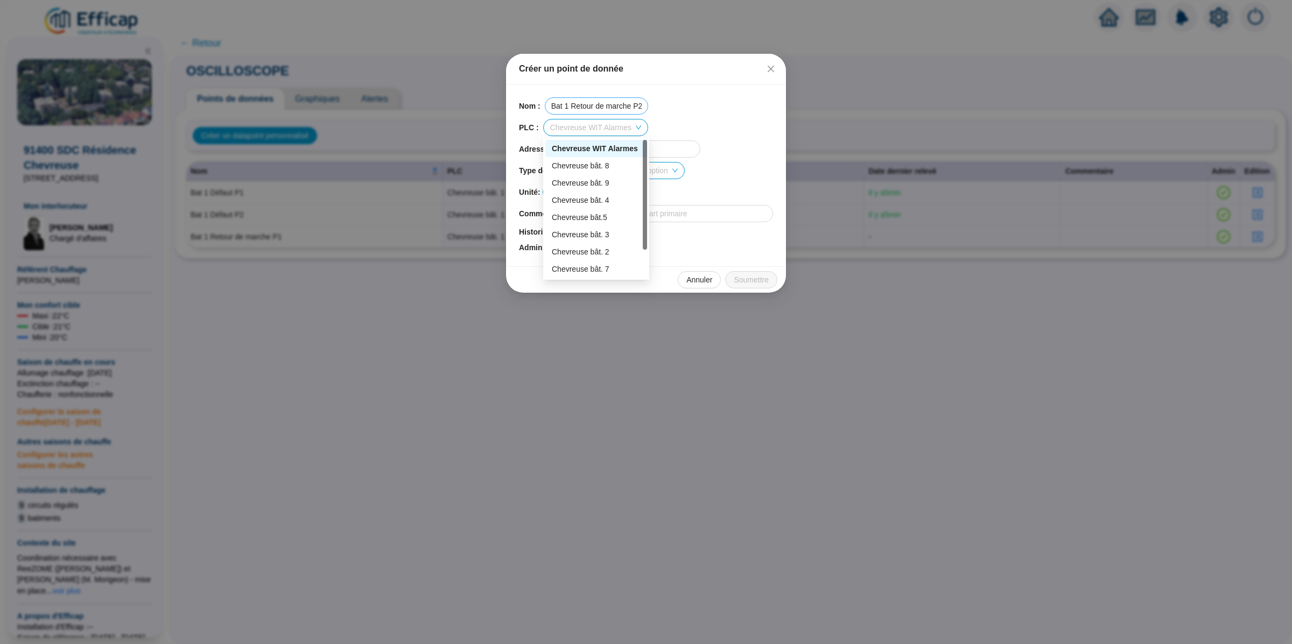
scroll to position [34, 0]
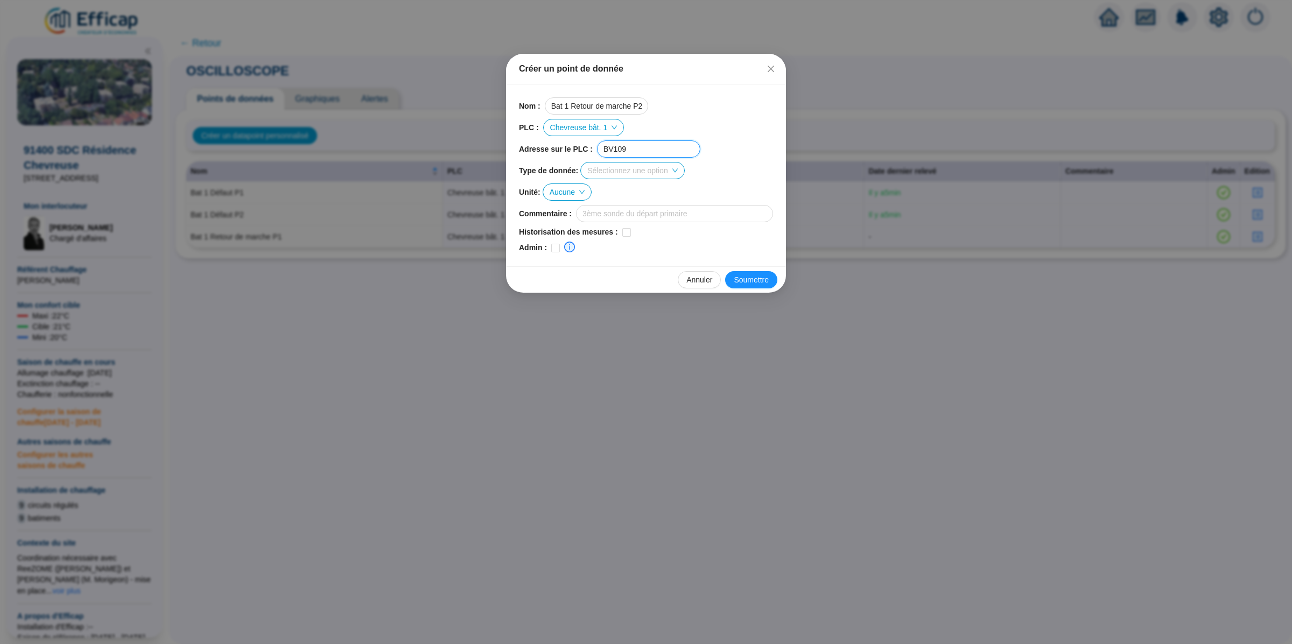
type input "BV109"
click at [555, 250] on input "checkbox" at bounding box center [555, 248] width 9 height 9
checkbox input "true"
click at [744, 284] on span "Soumettre" at bounding box center [751, 280] width 35 height 11
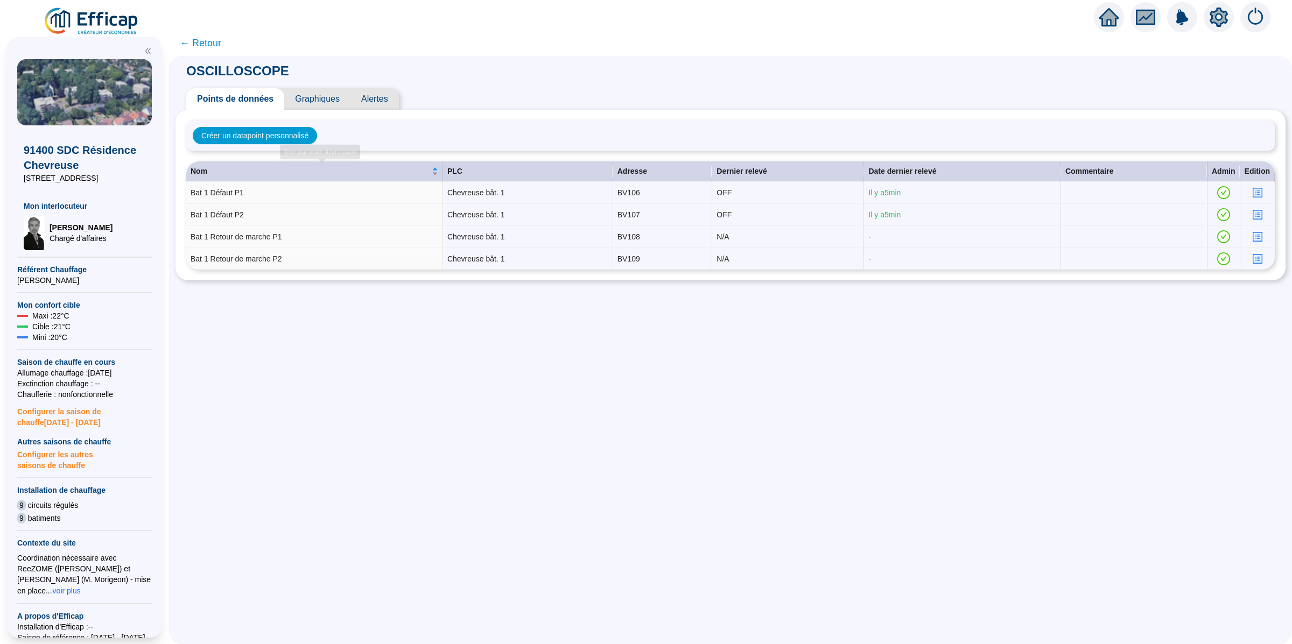
click at [390, 88] on span "Alertes" at bounding box center [374, 99] width 48 height 22
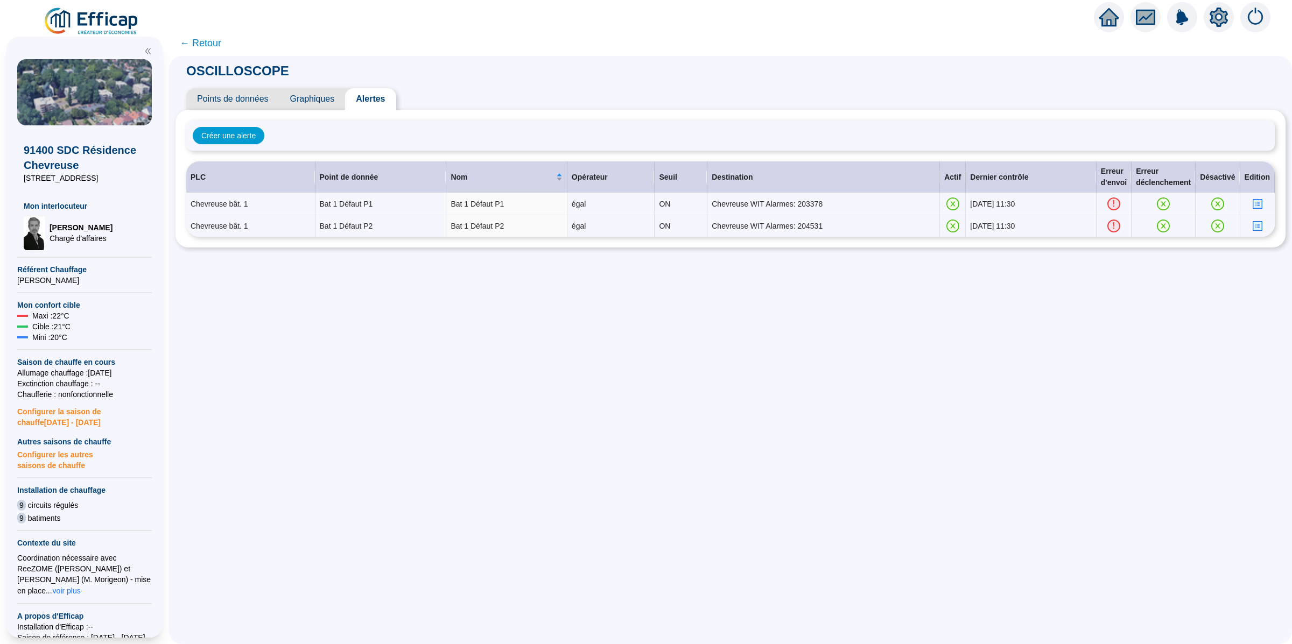
click at [1026, 312] on div "OSCILLOSCOPE Points de données Graphiques Alertes Créer une alerte PLC Point de…" at bounding box center [730, 350] width 1123 height 588
click at [241, 133] on span "Créer une alerte" at bounding box center [228, 135] width 54 height 11
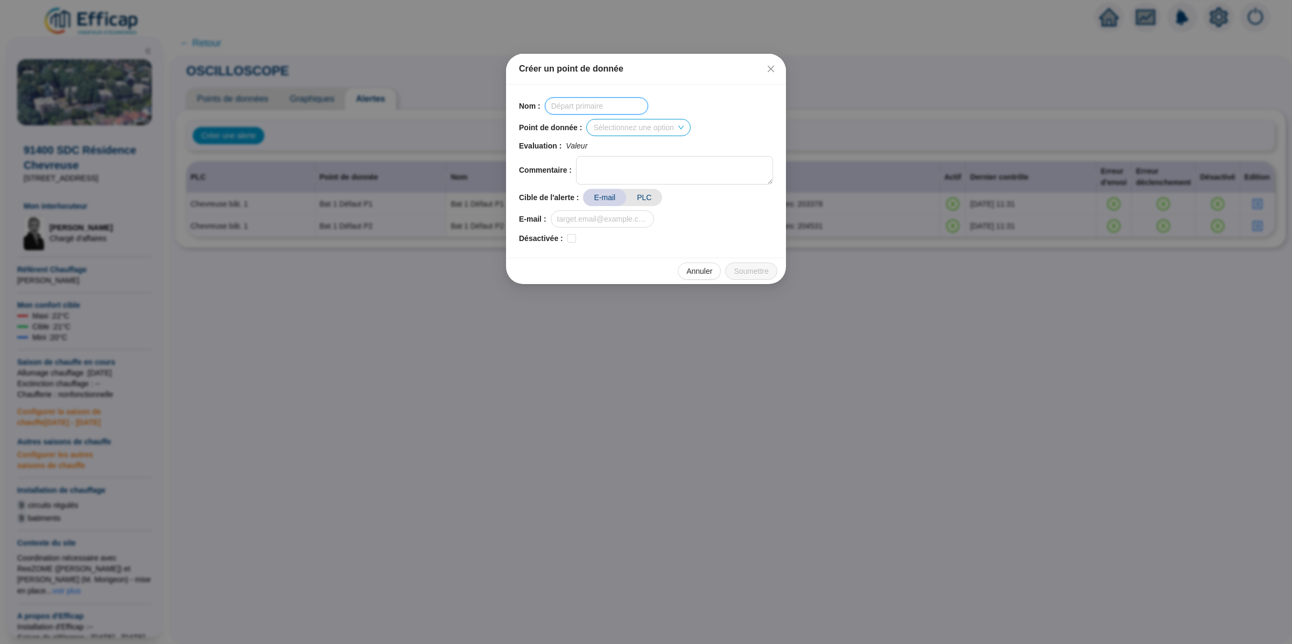
click at [598, 111] on input "text" at bounding box center [596, 105] width 103 height 17
type input "Bat 1 Retour de marche P1"
click at [636, 149] on div "Bat 1 Retour de marche P1" at bounding box center [641, 148] width 89 height 11
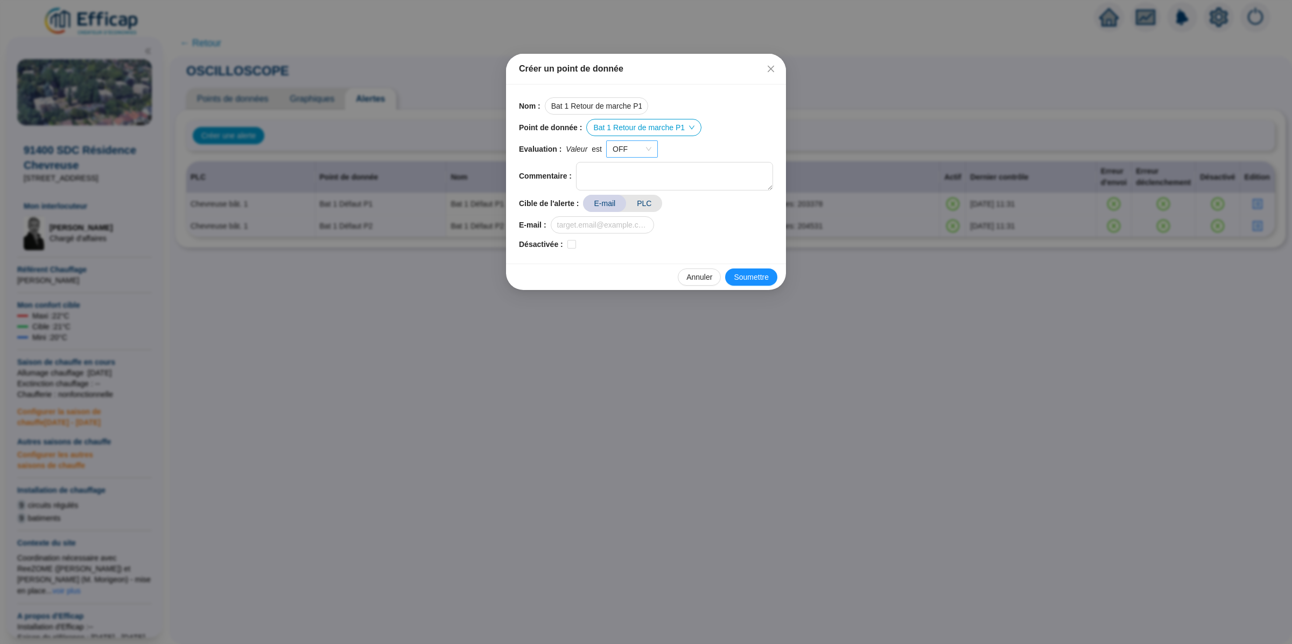
click at [651, 149] on span "OFF" at bounding box center [632, 149] width 39 height 16
click at [642, 170] on div "ON" at bounding box center [633, 171] width 34 height 11
click at [639, 209] on span "PLC" at bounding box center [644, 203] width 36 height 17
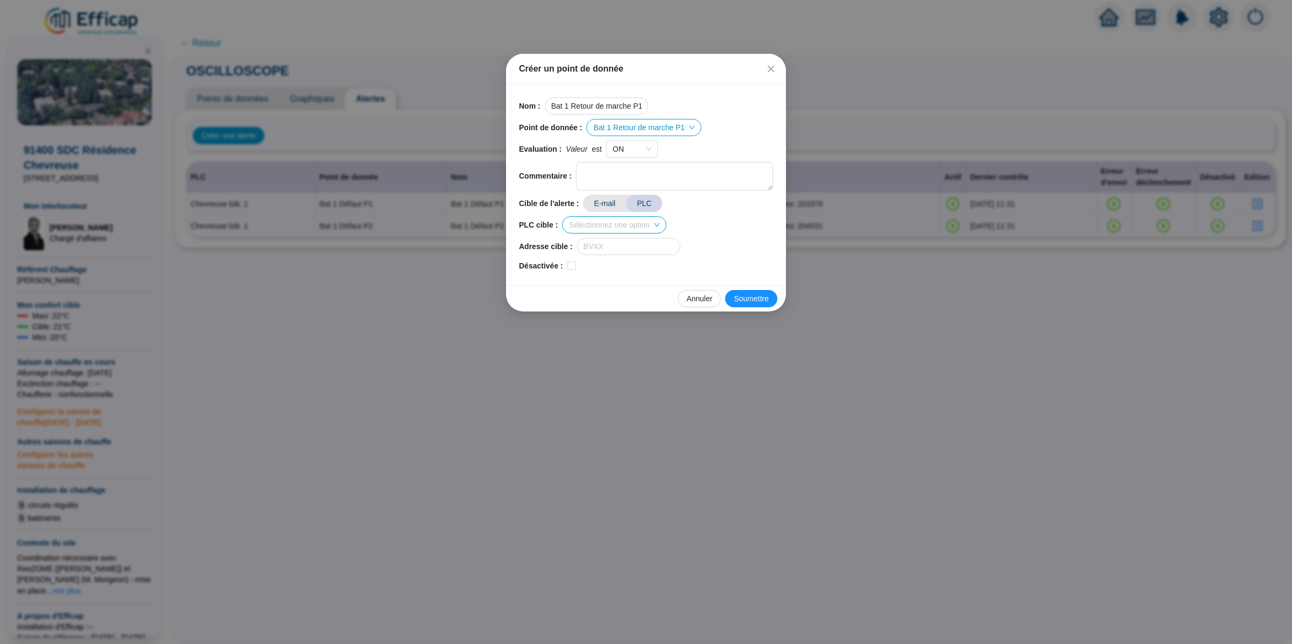
click at [614, 227] on input "search" at bounding box center [609, 225] width 80 height 16
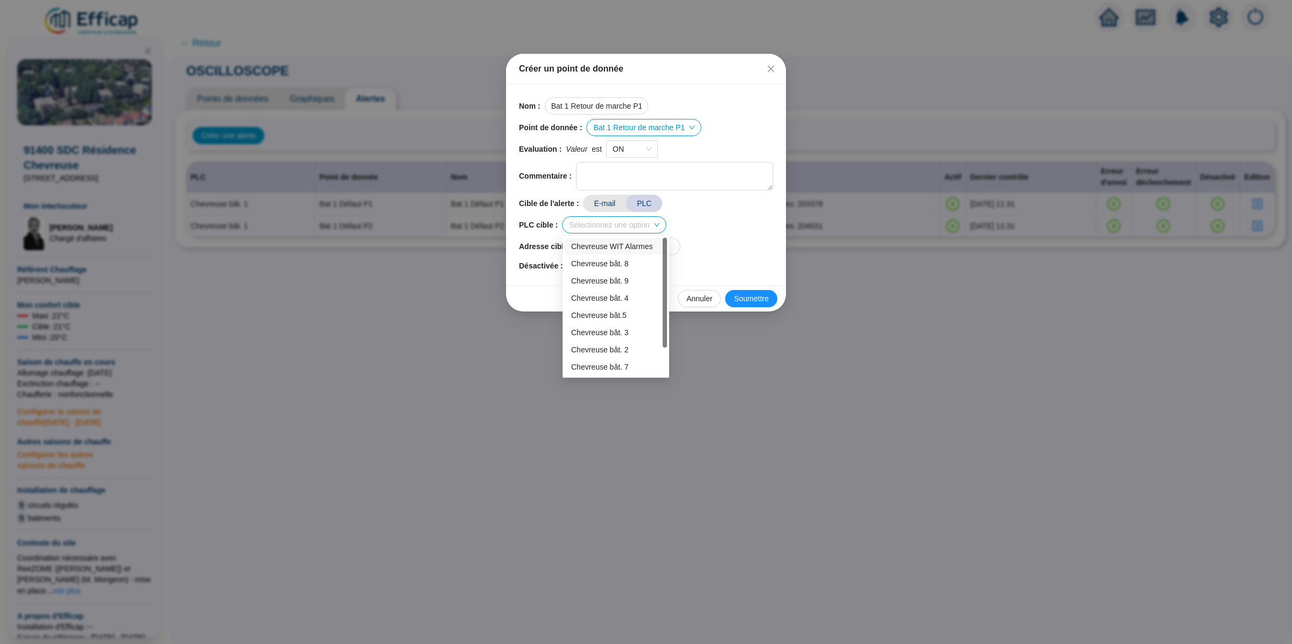
click at [608, 251] on div "Chevreuse WIT Alarmes" at bounding box center [615, 246] width 89 height 11
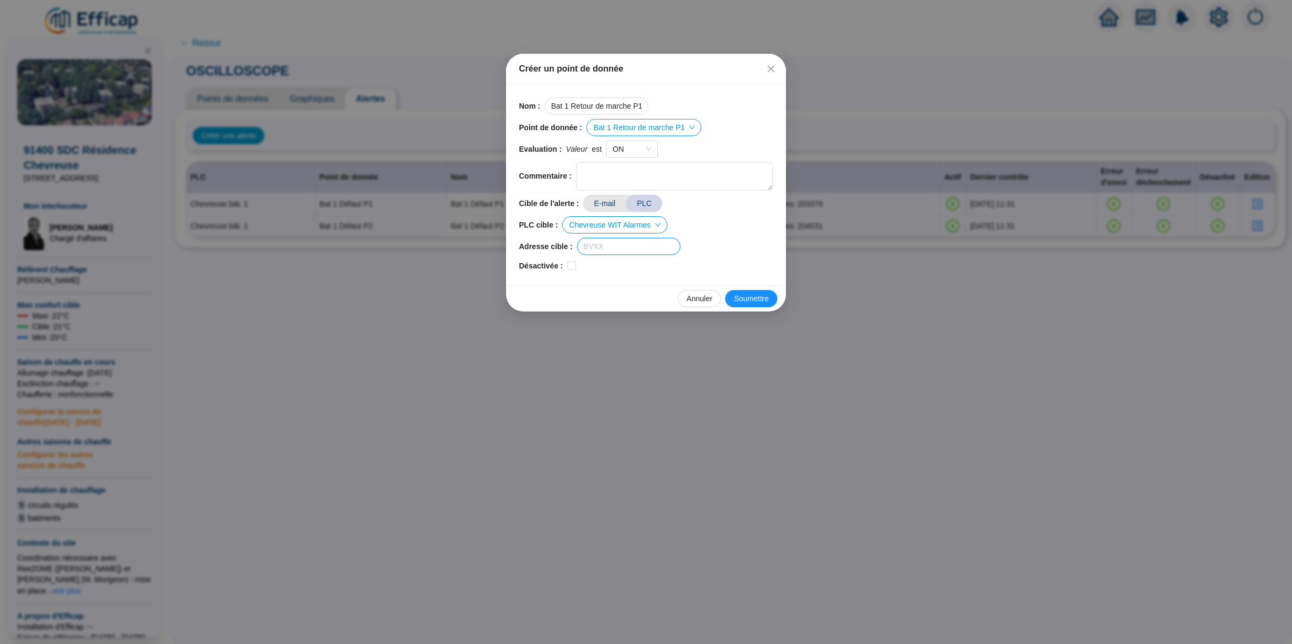
click at [640, 249] on input "text" at bounding box center [628, 246] width 103 height 17
paste input "204710"
type input "204710"
click at [750, 298] on span "Soumettre" at bounding box center [751, 298] width 35 height 11
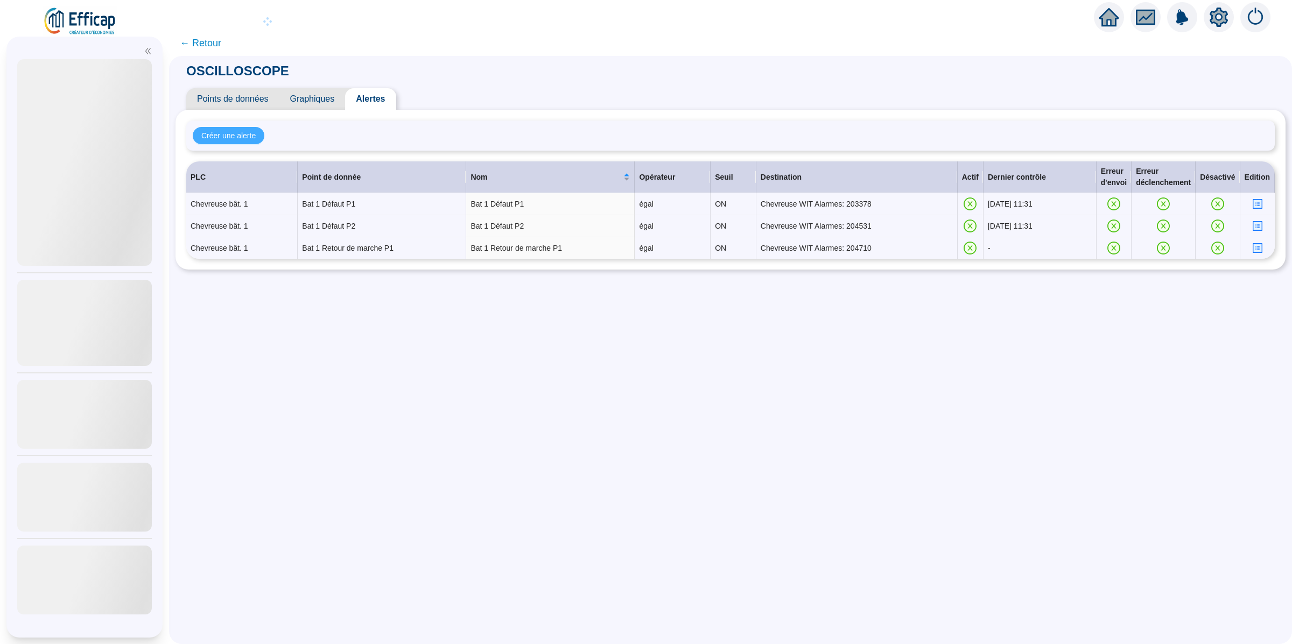
click at [247, 132] on span "Créer une alerte" at bounding box center [228, 135] width 54 height 11
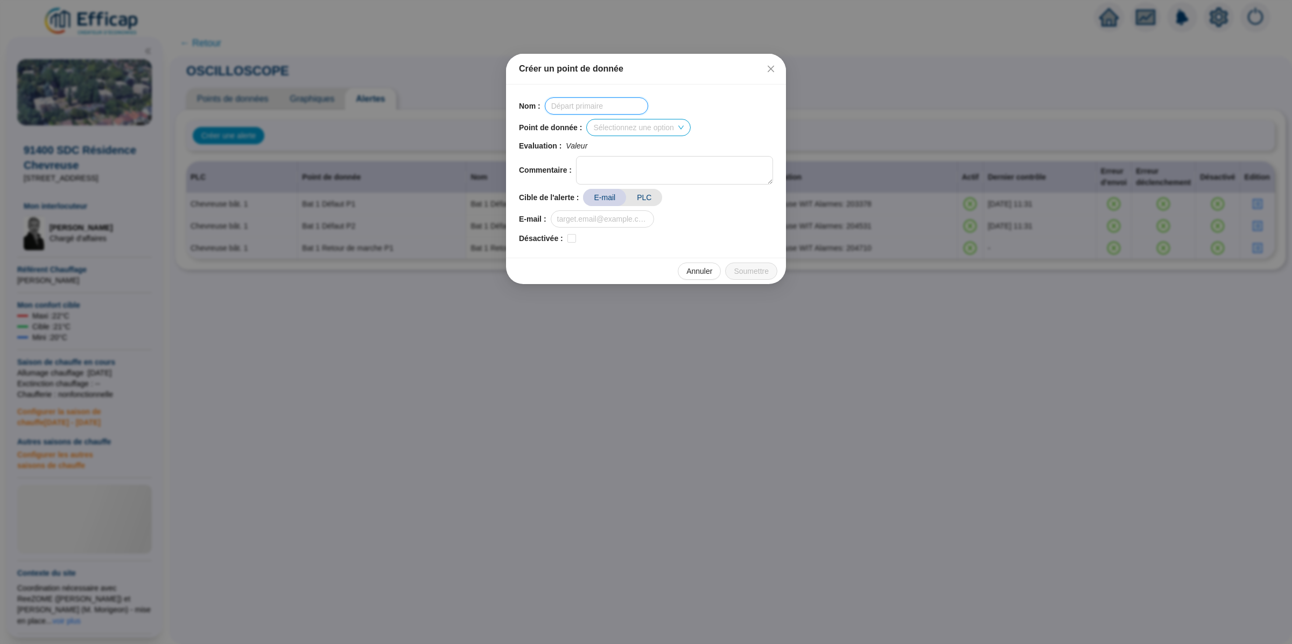
click at [592, 106] on input "text" at bounding box center [596, 105] width 103 height 17
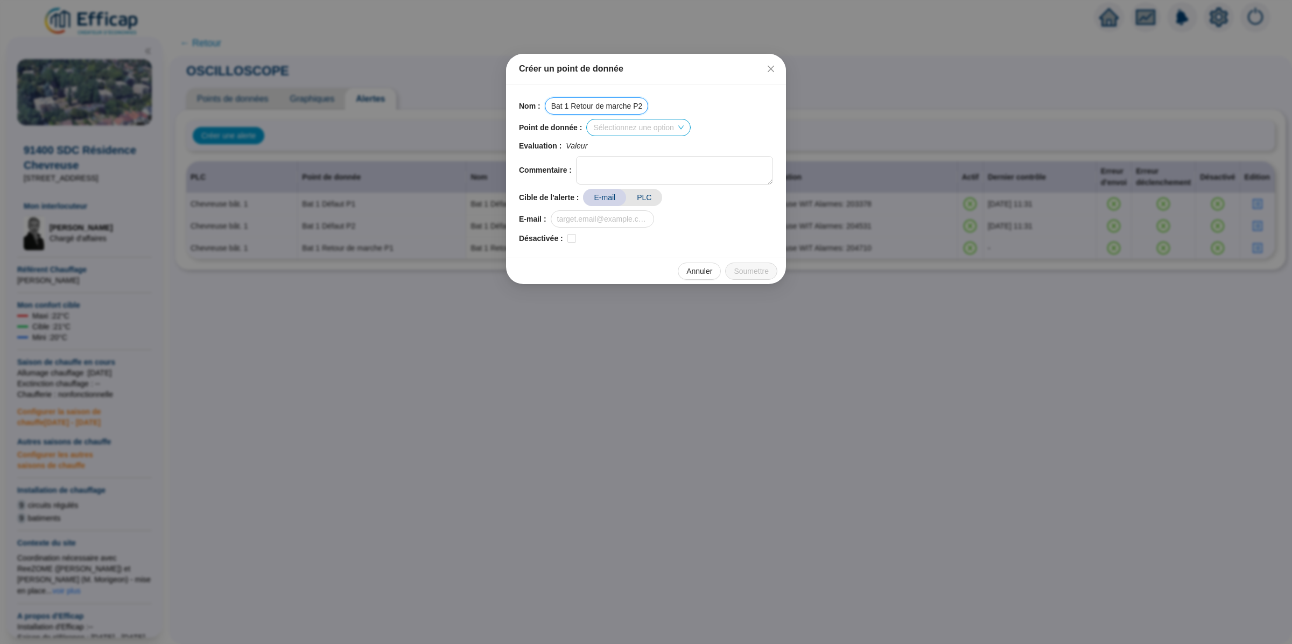
scroll to position [0, 1]
type input "Bat 1 Retour de marche P2"
click at [672, 128] on input "search" at bounding box center [633, 127] width 80 height 16
click at [659, 200] on div "Bat 1 Retour de marche P2" at bounding box center [641, 200] width 89 height 11
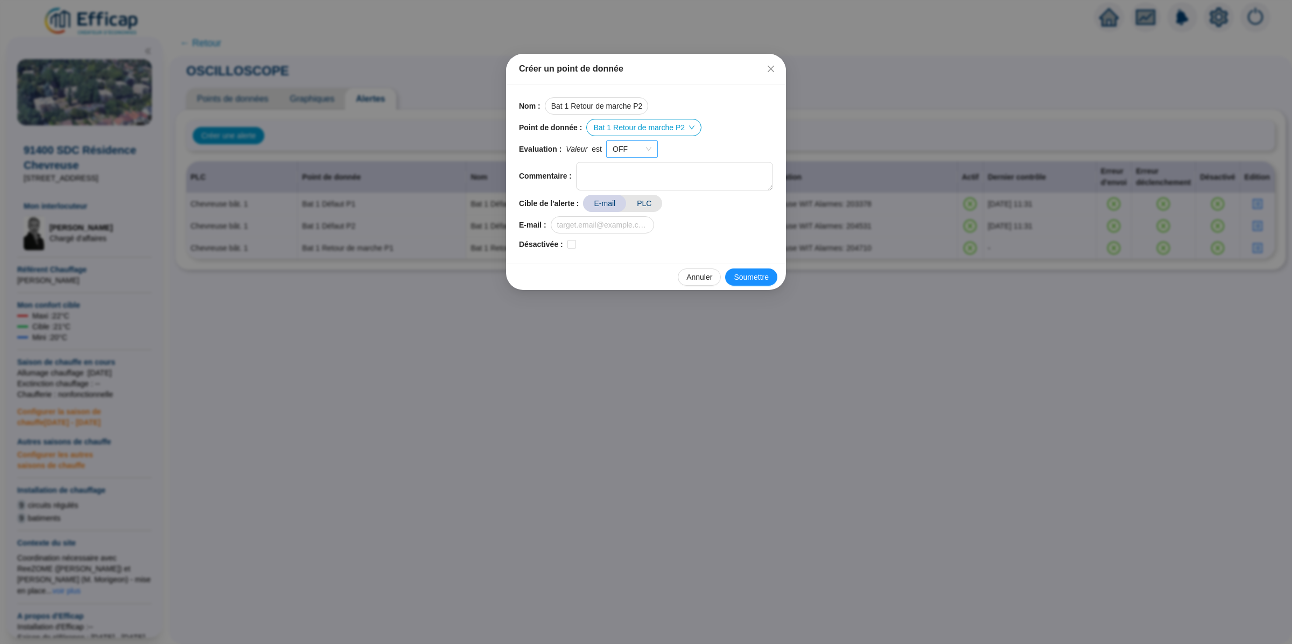
click at [629, 157] on div "OFF" at bounding box center [632, 148] width 52 height 17
click at [631, 170] on div "ON" at bounding box center [633, 171] width 34 height 11
click at [641, 206] on span "PLC" at bounding box center [644, 203] width 36 height 17
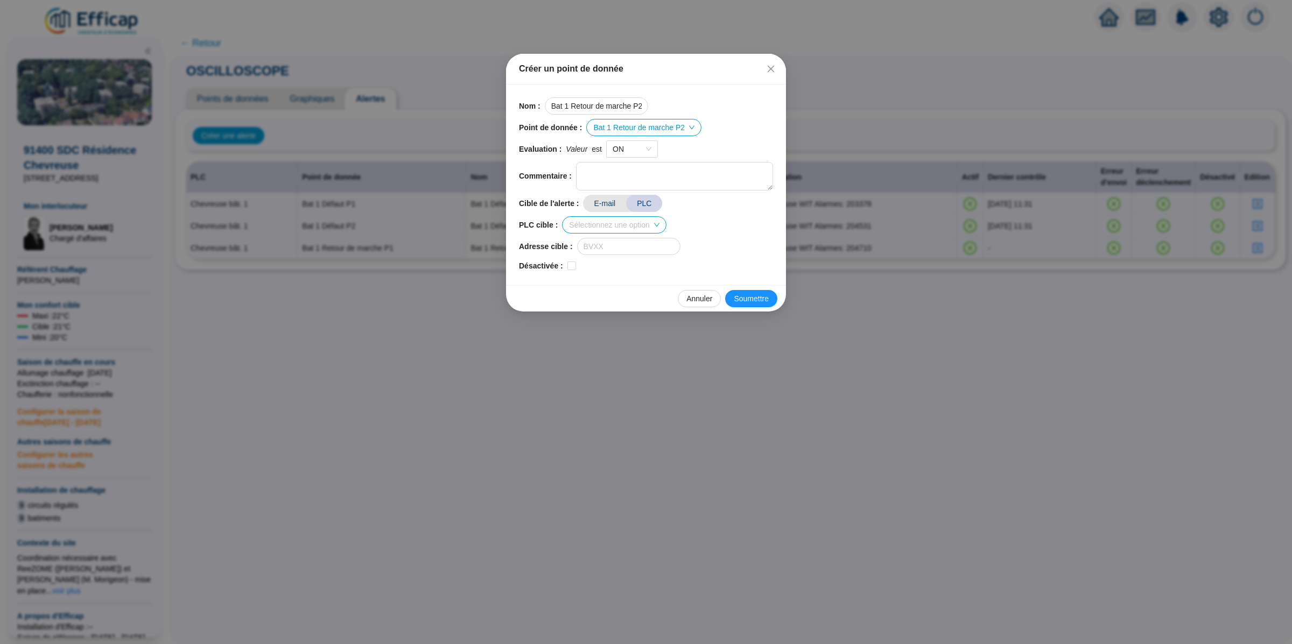
click at [605, 223] on input "search" at bounding box center [609, 225] width 80 height 16
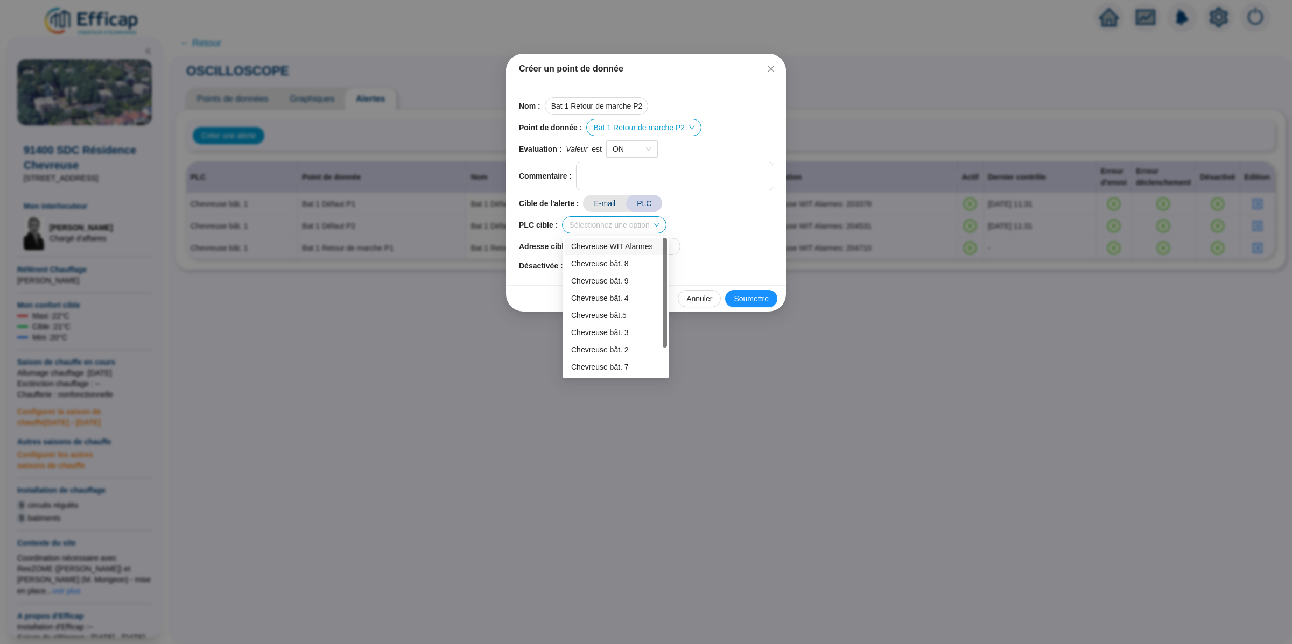
click at [622, 252] on div "Chevreuse WIT Alarmes" at bounding box center [615, 246] width 89 height 11
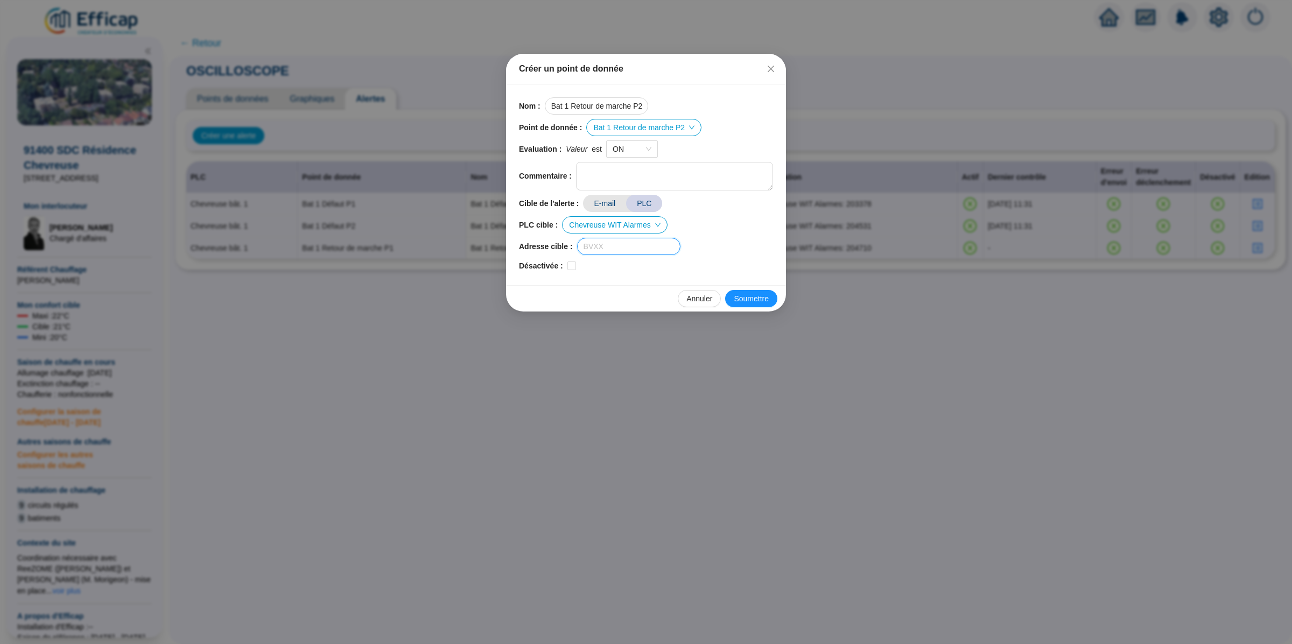
click at [606, 243] on input "text" at bounding box center [628, 246] width 103 height 17
paste input "204774"
type input "204774"
drag, startPoint x: 777, startPoint y: 298, endPoint x: 770, endPoint y: 298, distance: 6.5
click at [770, 298] on div "Annuler Soumettre" at bounding box center [646, 298] width 280 height 26
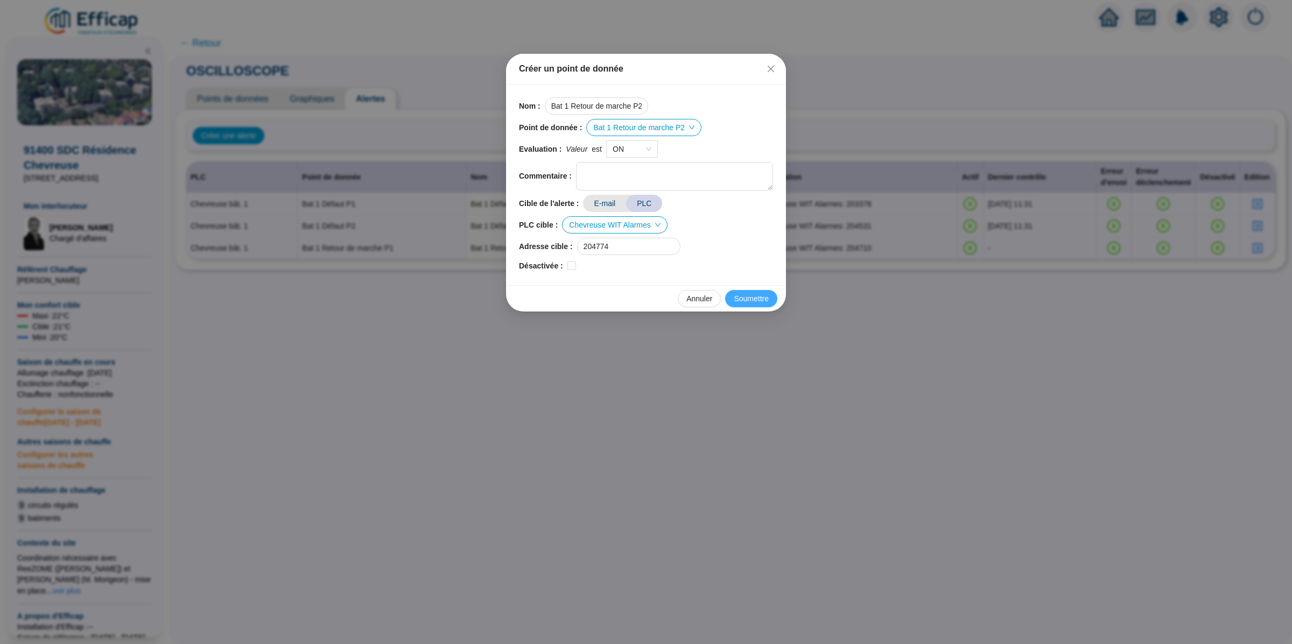
click at [762, 298] on span "Soumettre" at bounding box center [751, 298] width 35 height 11
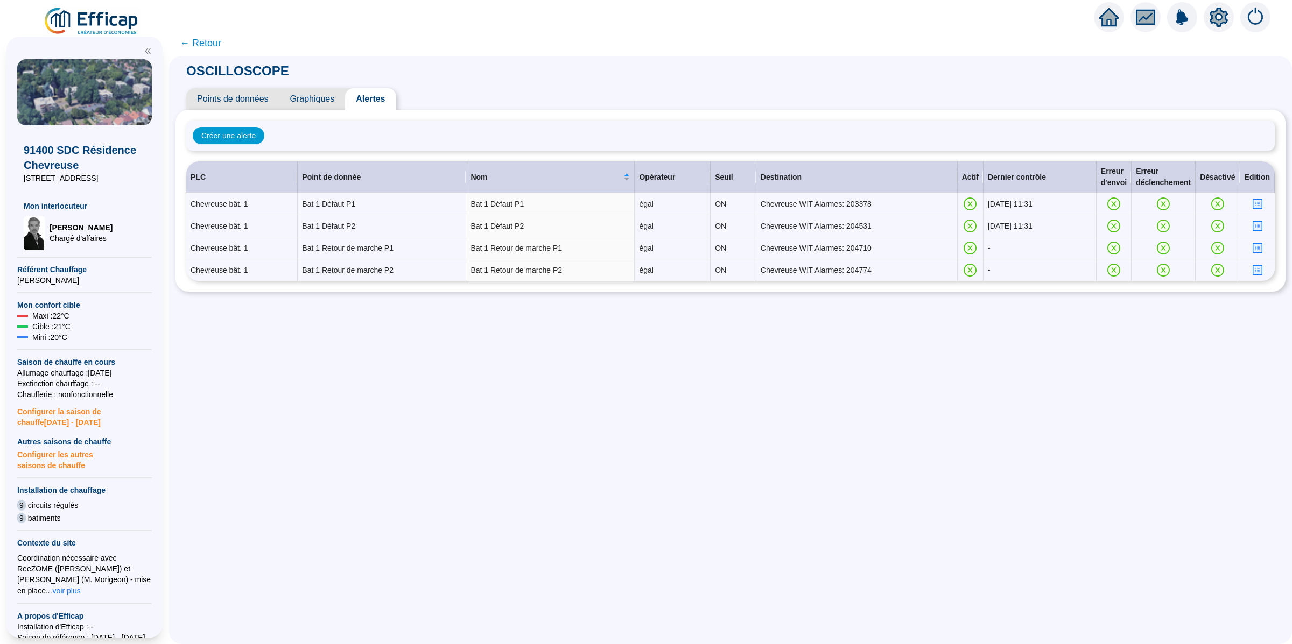
click at [829, 344] on div "OSCILLOSCOPE Points de données Graphiques Alertes Créer une alerte PLC Point de…" at bounding box center [730, 350] width 1123 height 588
click at [255, 97] on span "Points de données" at bounding box center [232, 99] width 93 height 22
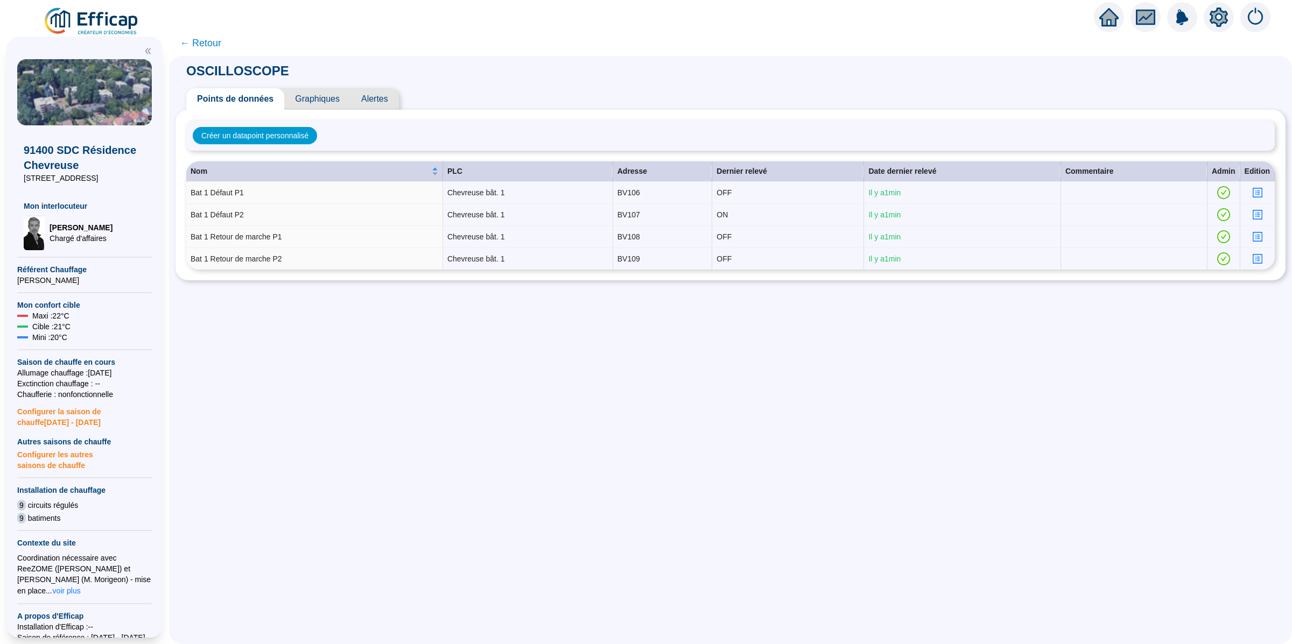
click at [386, 97] on span "Alertes" at bounding box center [374, 99] width 48 height 22
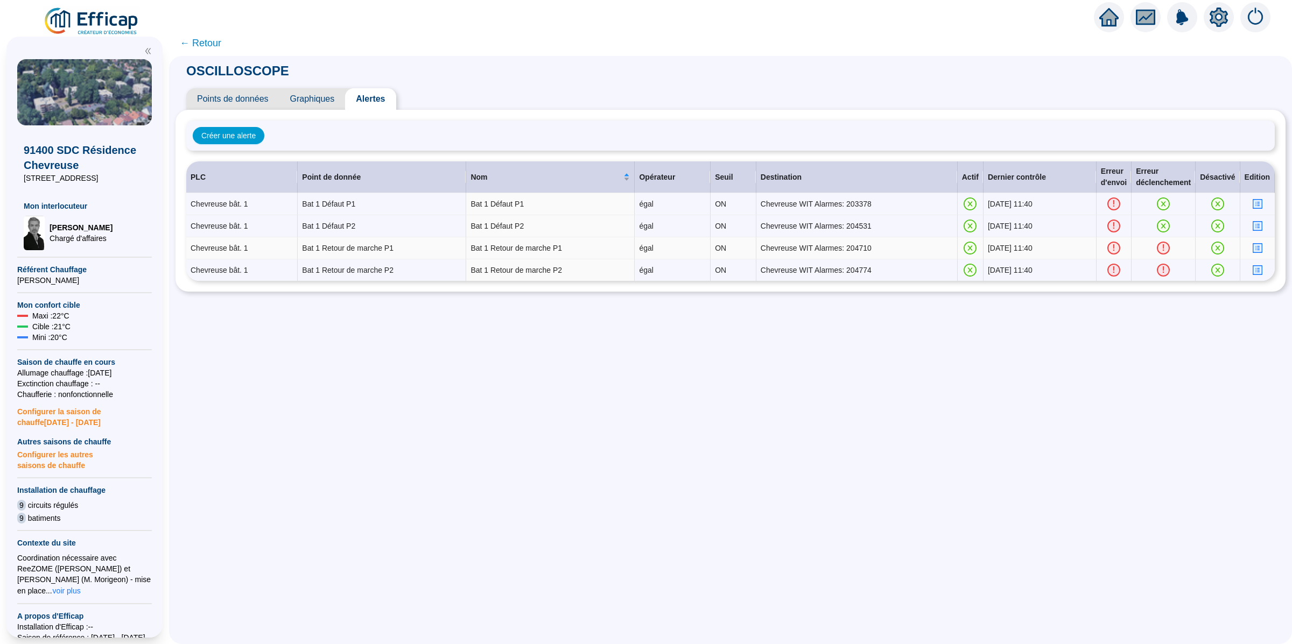
click at [1255, 249] on icon "profile" at bounding box center [1257, 248] width 4 height 4
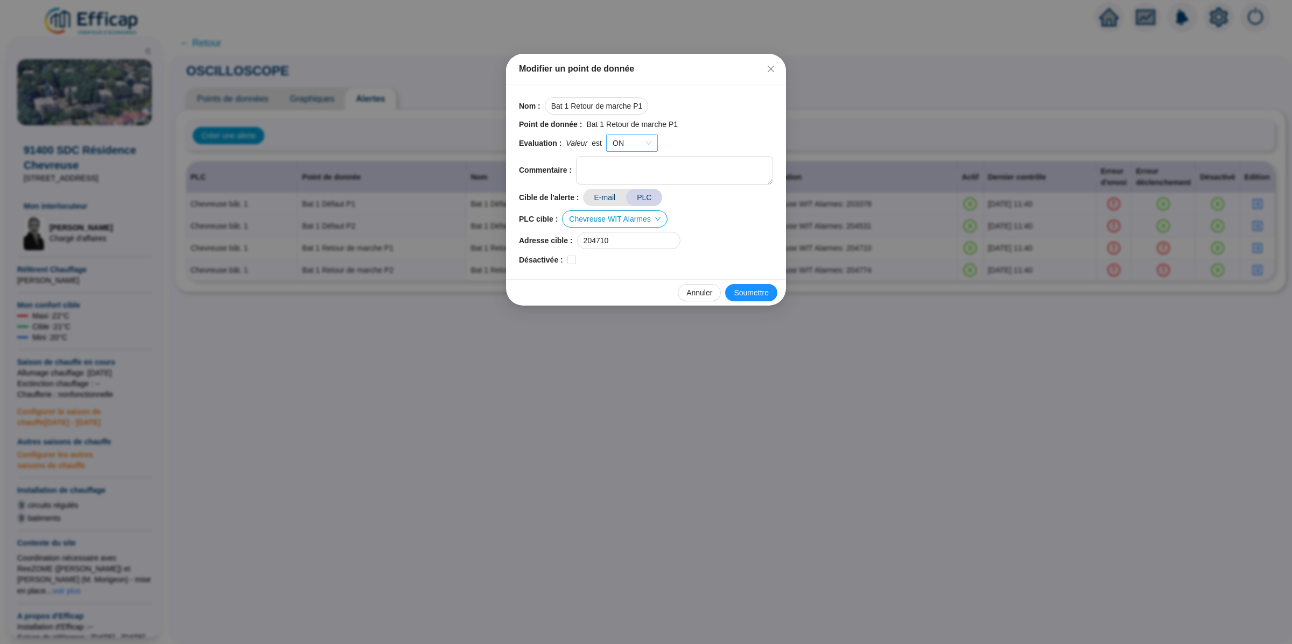
click at [636, 142] on span "ON" at bounding box center [632, 143] width 39 height 16
click at [634, 182] on div "OFF" at bounding box center [633, 182] width 34 height 11
click at [744, 297] on span "Soumettre" at bounding box center [751, 292] width 35 height 11
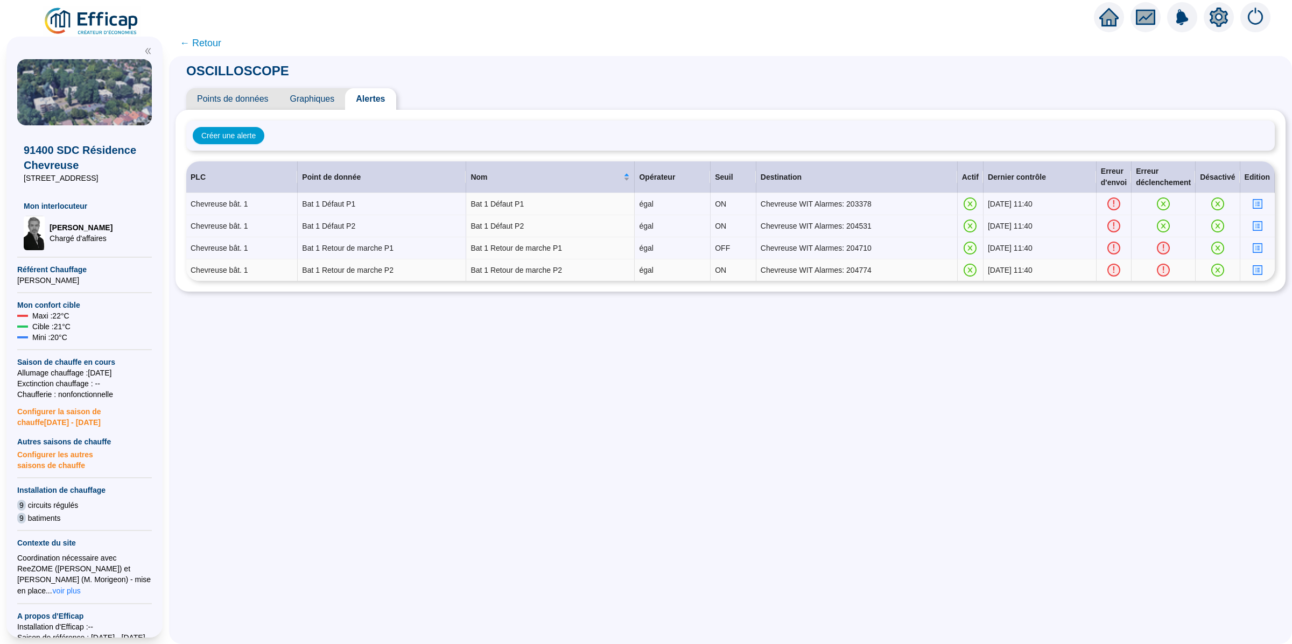
click at [1253, 274] on icon "profile" at bounding box center [1257, 270] width 8 height 8
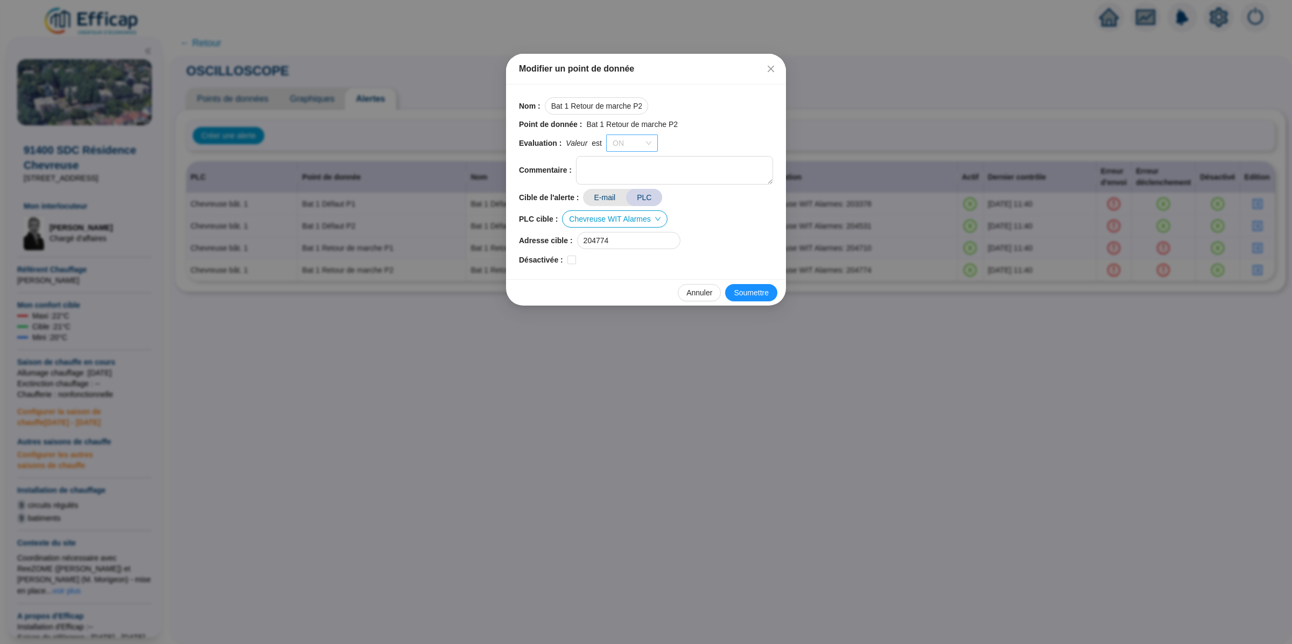
click at [638, 144] on span "ON" at bounding box center [632, 143] width 39 height 16
click at [635, 182] on div "OFF" at bounding box center [633, 182] width 34 height 11
click at [740, 291] on span "Soumettre" at bounding box center [751, 292] width 35 height 11
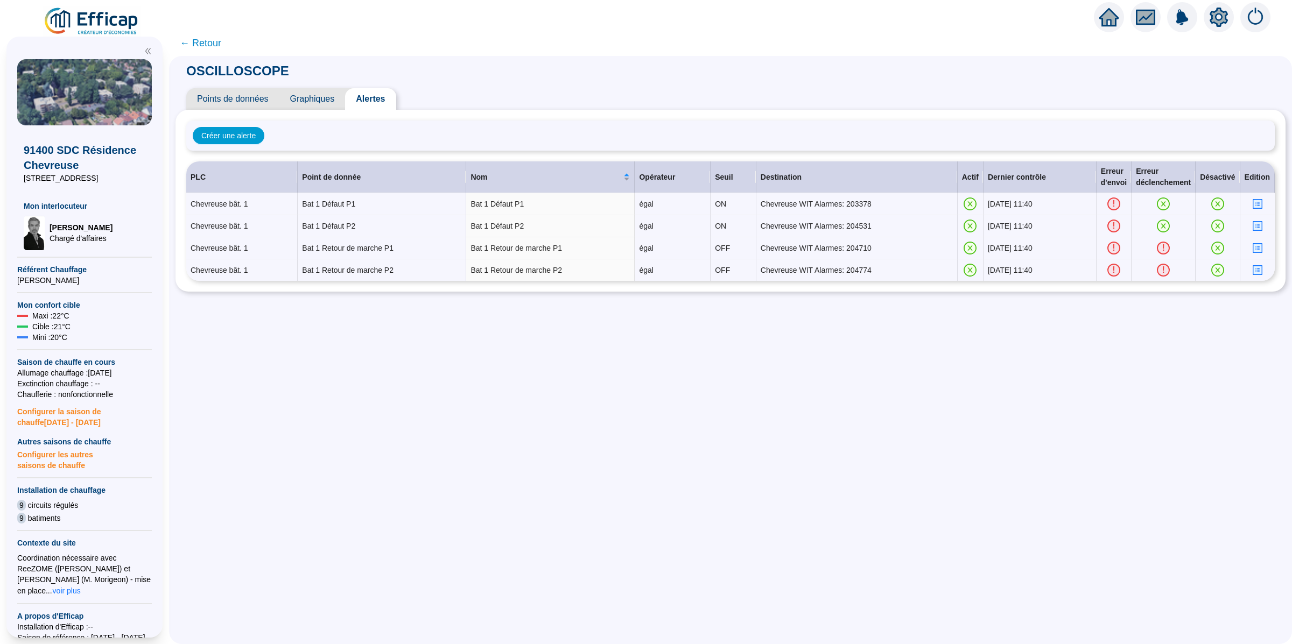
click at [242, 110] on div "Créer une alerte PLC Point de donnée Nom Opérateur Seuil Destination Actif [PER…" at bounding box center [730, 201] width 1110 height 182
click at [247, 98] on span "Points de données" at bounding box center [232, 99] width 93 height 22
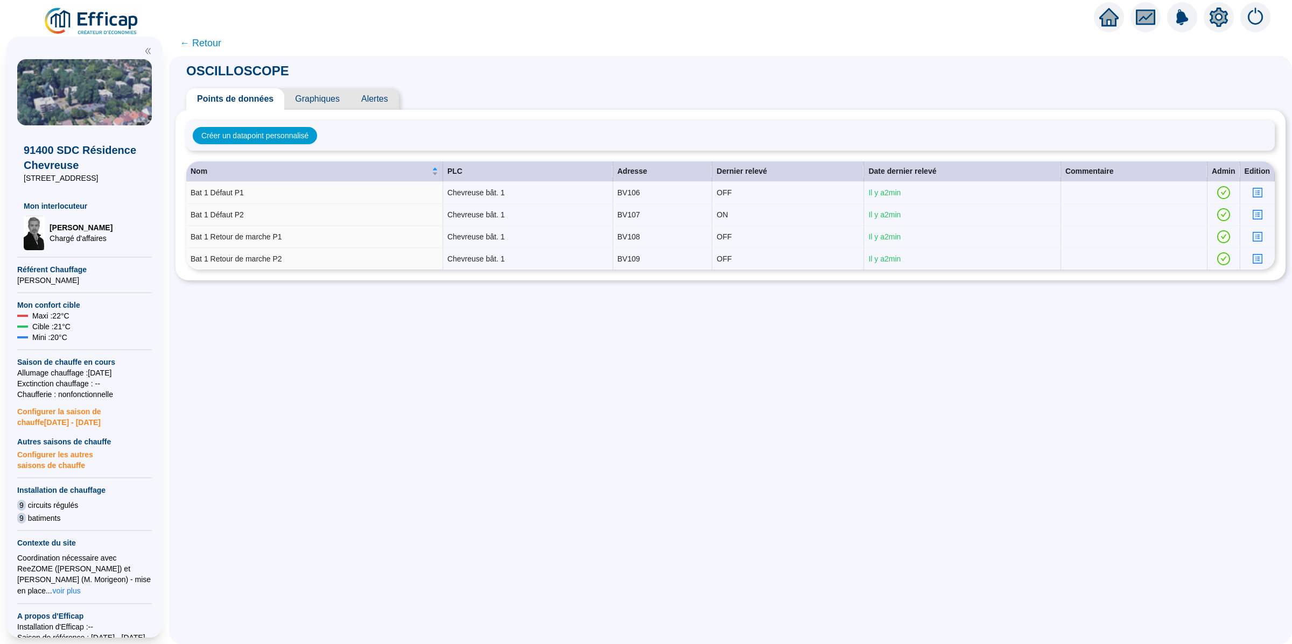
click at [385, 88] on span "Alertes" at bounding box center [374, 99] width 48 height 22
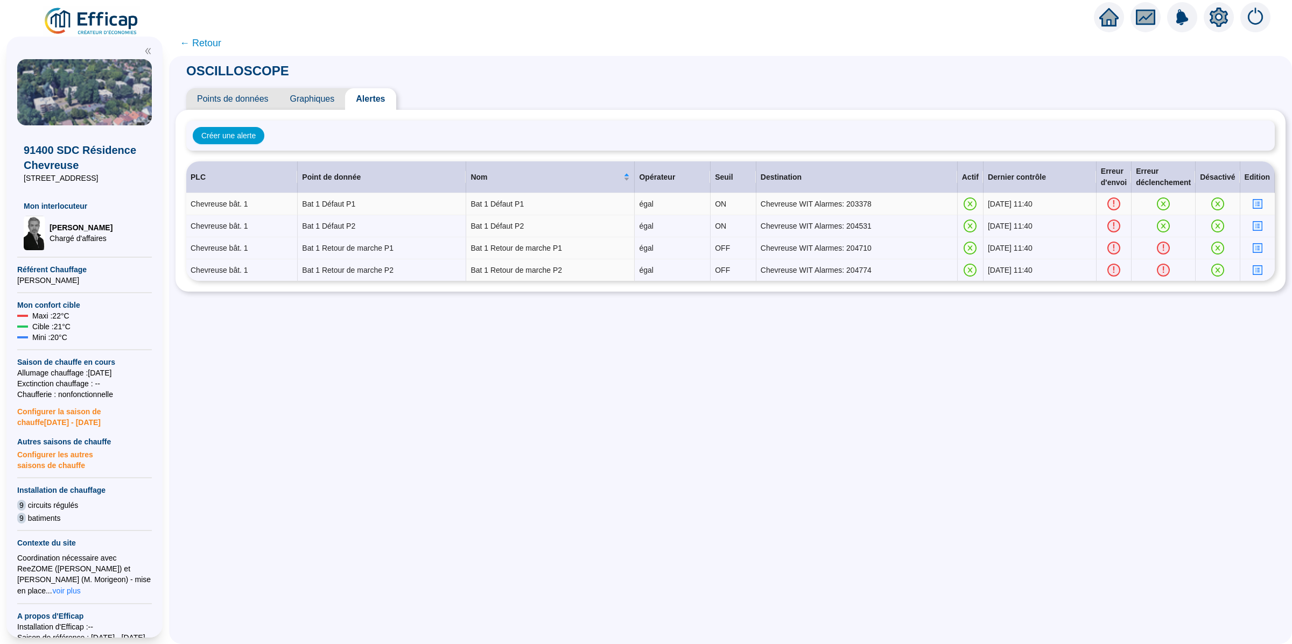
drag, startPoint x: 532, startPoint y: 195, endPoint x: 456, endPoint y: 199, distance: 76.0
click at [456, 199] on tr "Chevreuse bât. 1 Bat 1 Défaut P1 Bat 1 Défaut P1 égal ON Chevreuse WIT Alarmes:…" at bounding box center [730, 204] width 1088 height 22
drag, startPoint x: 498, startPoint y: 205, endPoint x: 539, endPoint y: 207, distance: 41.5
click at [539, 207] on td "Bat 1 Défaut P1" at bounding box center [550, 204] width 168 height 22
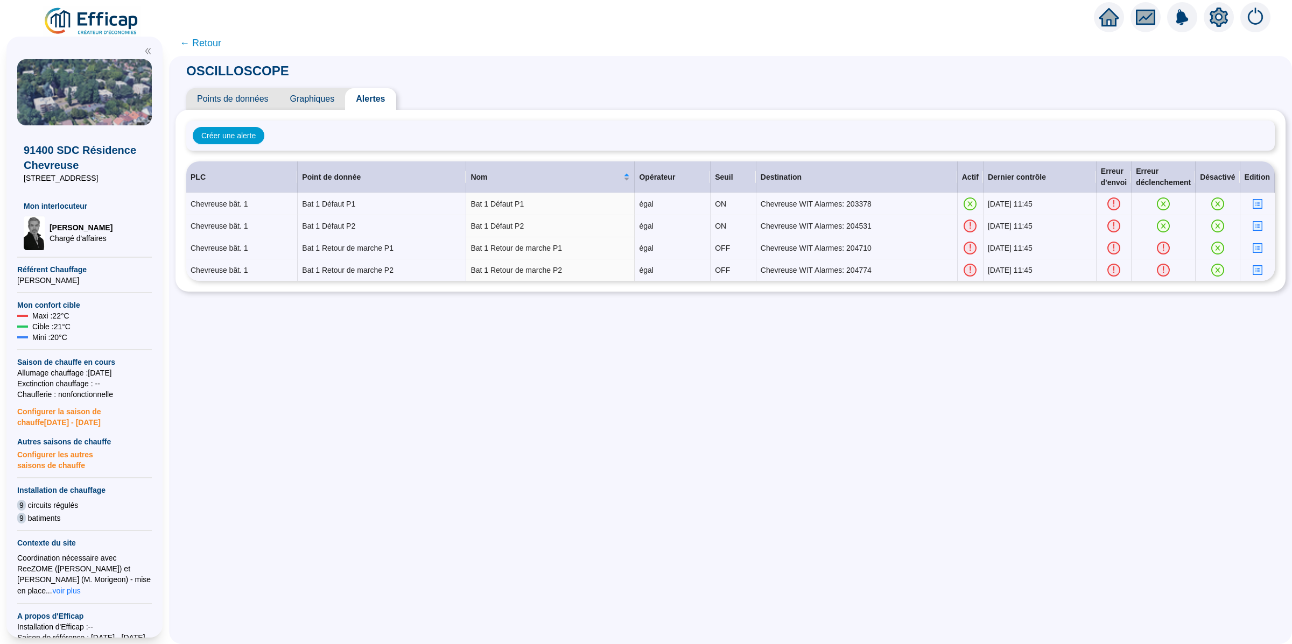
click at [243, 99] on span "Points de données" at bounding box center [232, 99] width 93 height 22
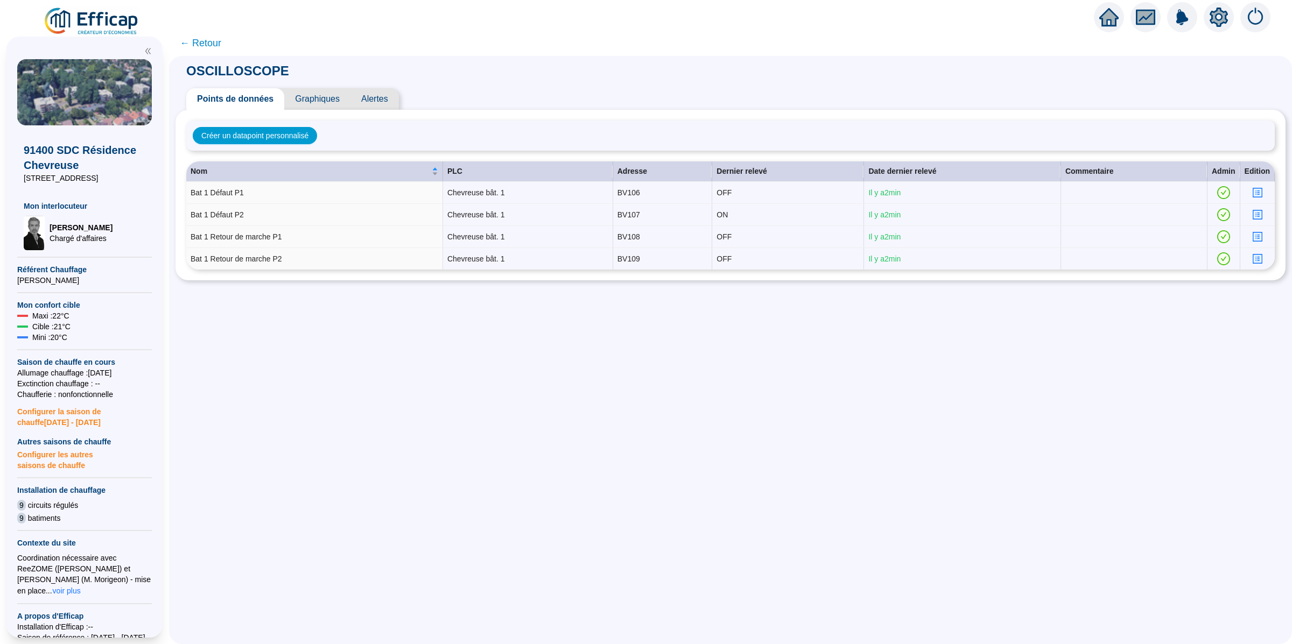
click at [377, 92] on span "Alertes" at bounding box center [374, 99] width 48 height 22
